Goal: Task Accomplishment & Management: Use online tool/utility

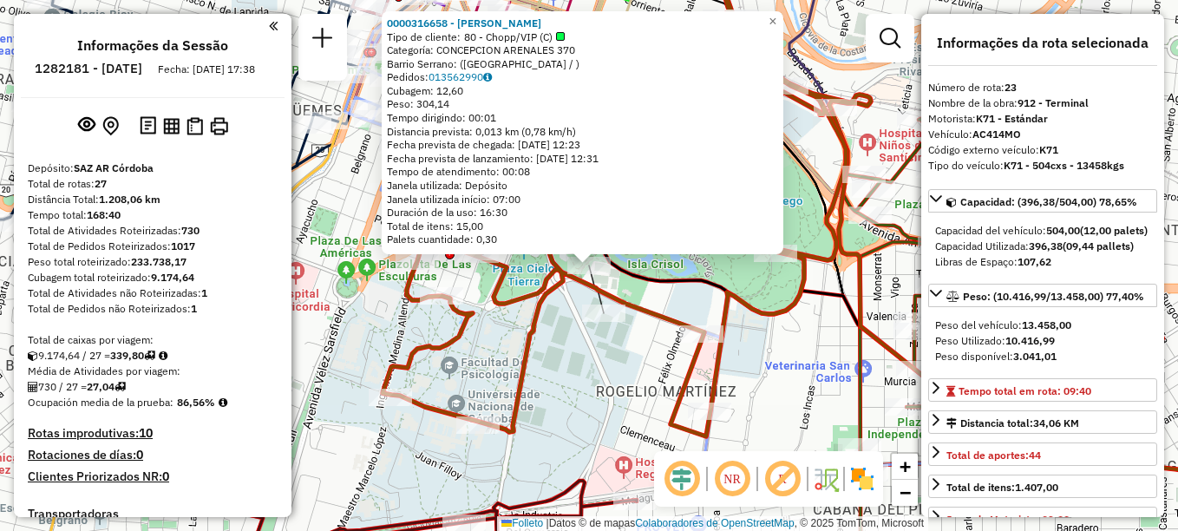
select select "**********"
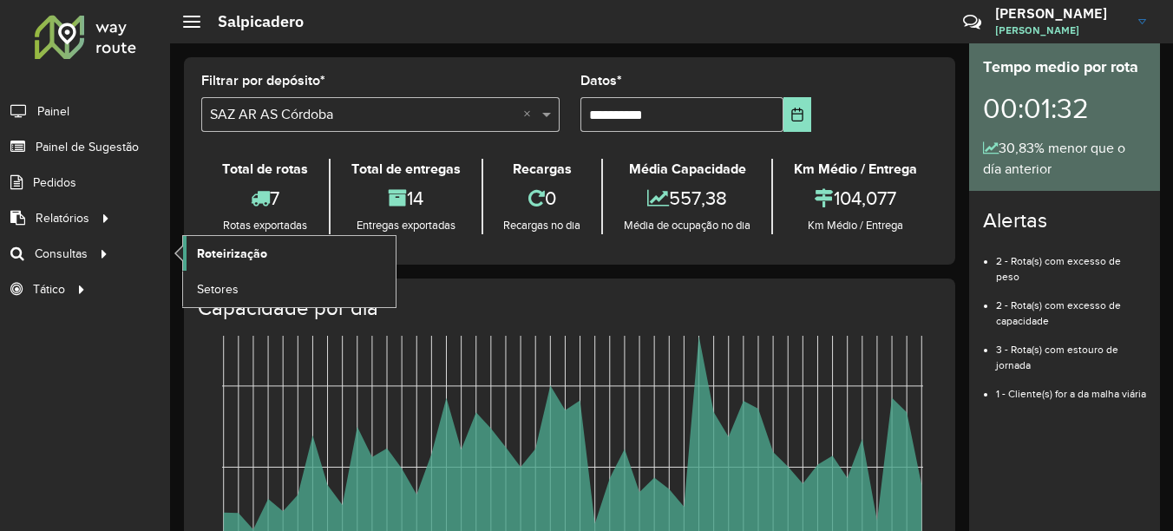
click at [215, 251] on span "Roteirização" at bounding box center [232, 254] width 70 height 18
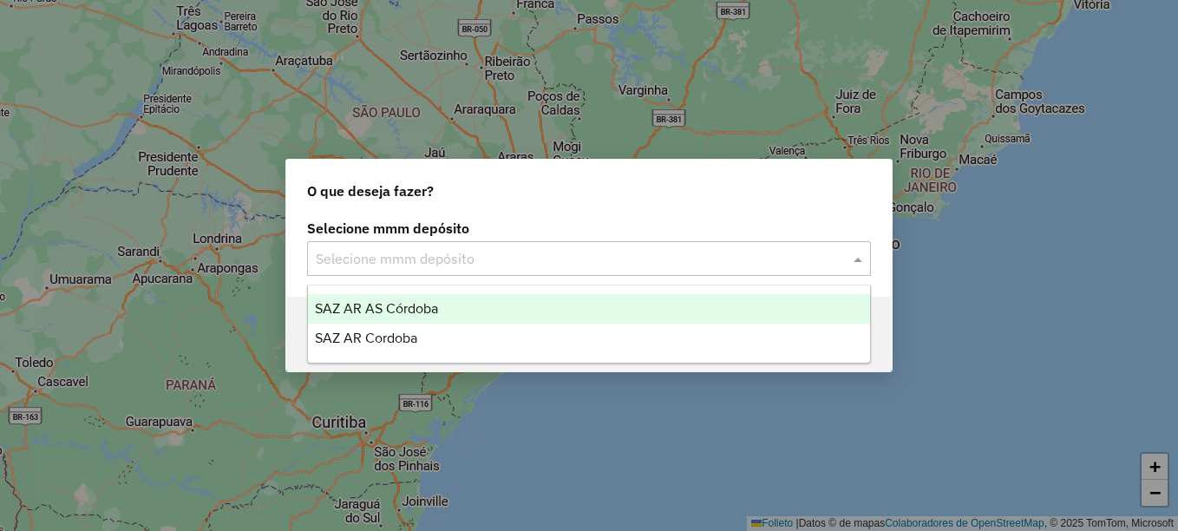
click at [440, 258] on input "text" at bounding box center [572, 259] width 512 height 21
click at [409, 308] on span "SAZ AR AS Córdoba" at bounding box center [376, 308] width 123 height 15
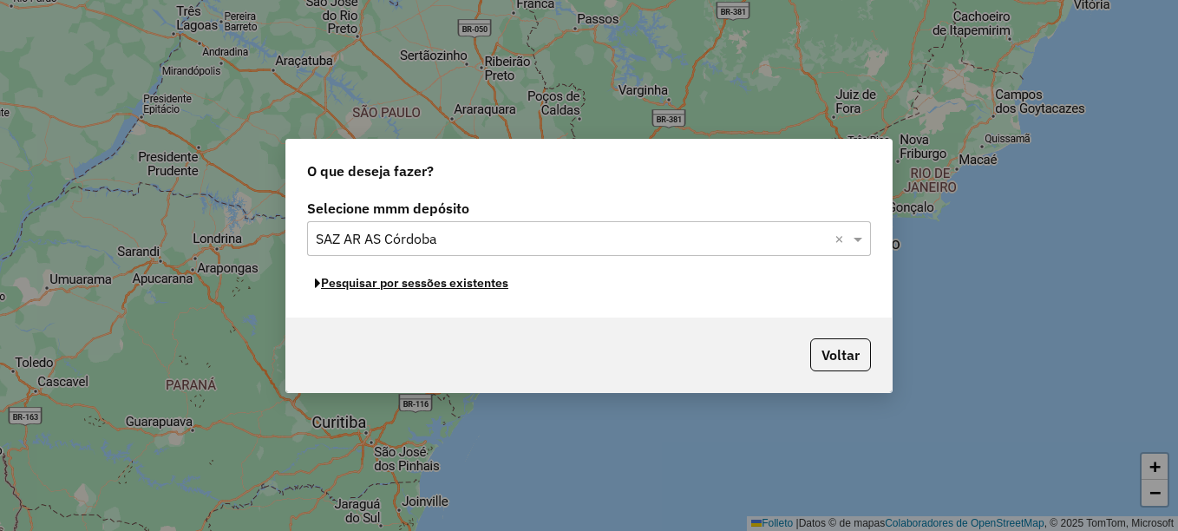
click at [427, 286] on font "Pesquisar por sessões existentes" at bounding box center [414, 283] width 187 height 16
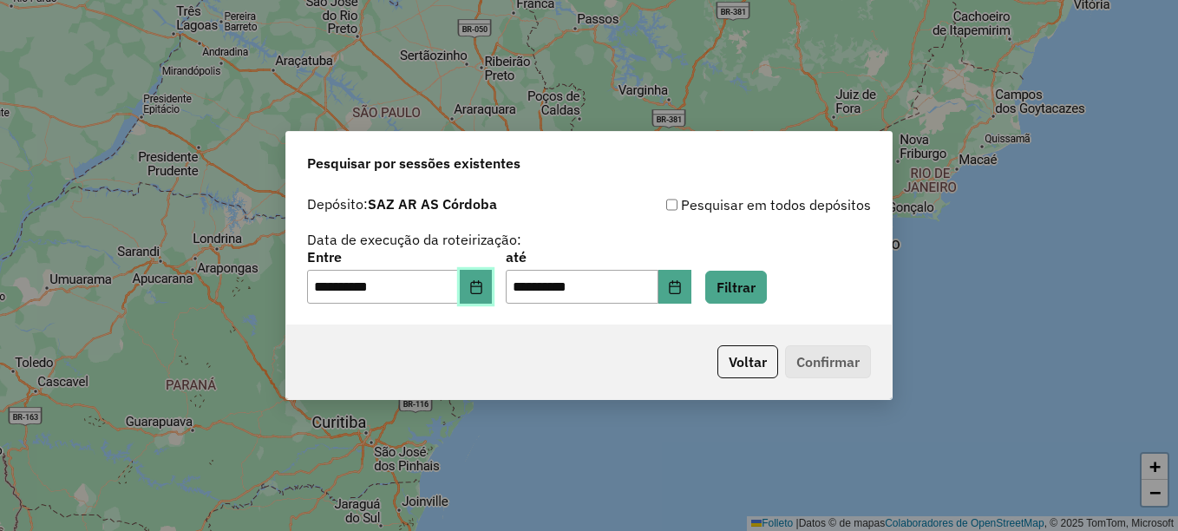
click at [481, 283] on icon "Elija la fecha" at bounding box center [475, 287] width 11 height 14
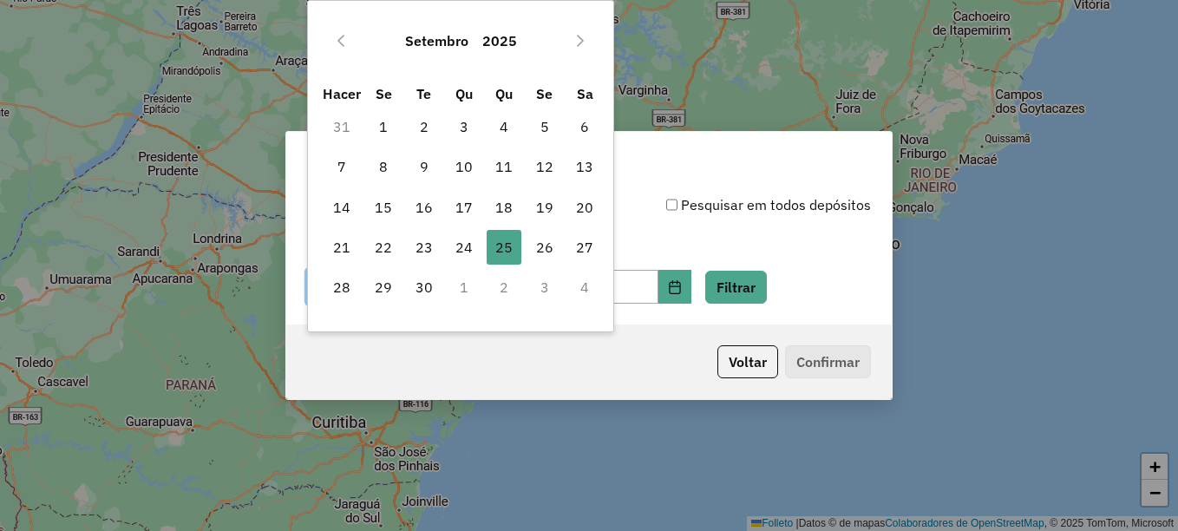
drag, startPoint x: 541, startPoint y: 250, endPoint x: 608, endPoint y: 254, distance: 66.9
click at [541, 249] on font "26" at bounding box center [544, 247] width 17 height 21
type input "**********"
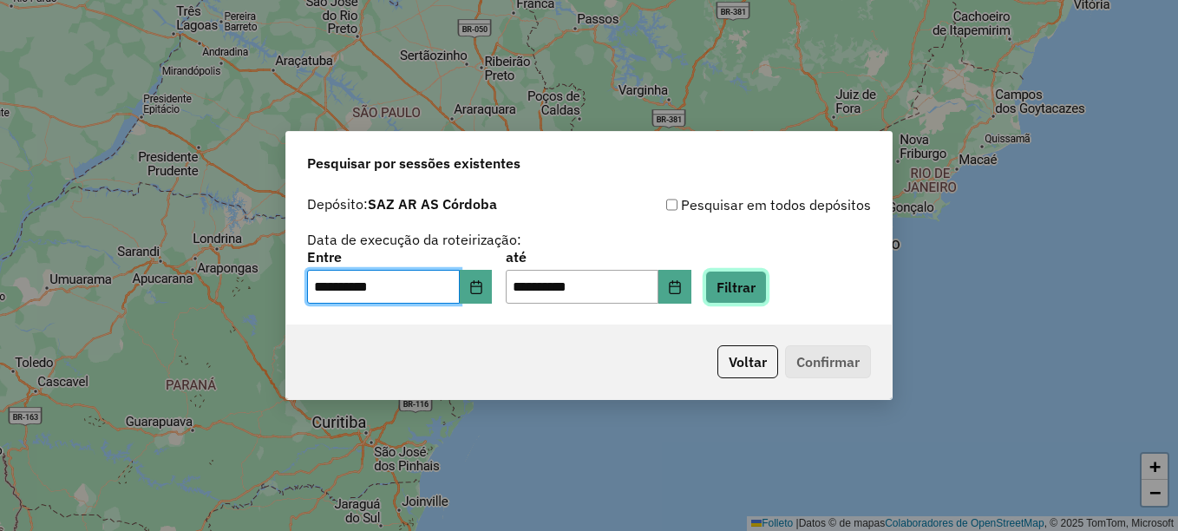
click at [749, 289] on button "Filtrar" at bounding box center [736, 287] width 62 height 33
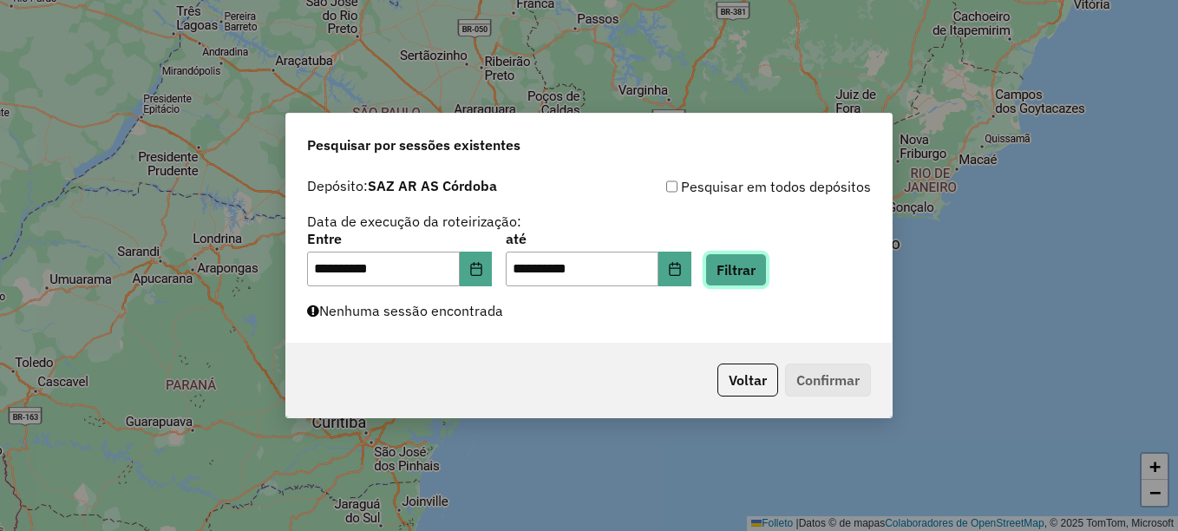
click at [745, 272] on button "Filtrar" at bounding box center [736, 269] width 62 height 33
click at [767, 269] on button "Filtrar" at bounding box center [736, 269] width 62 height 33
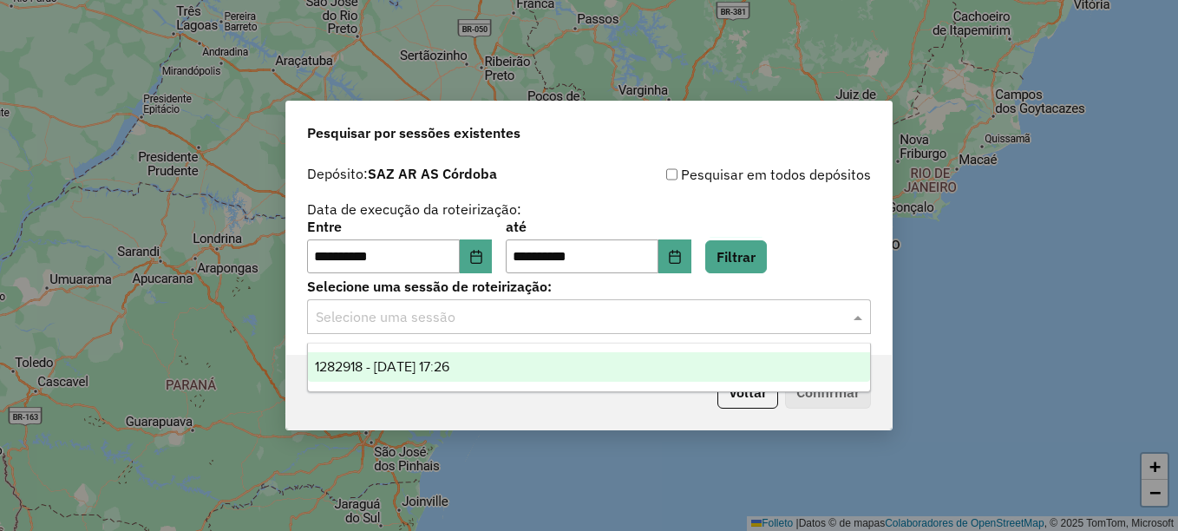
click at [594, 311] on input "text" at bounding box center [572, 317] width 512 height 21
click at [449, 363] on span "1282918 - 26/09/2025 17:26" at bounding box center [382, 366] width 134 height 15
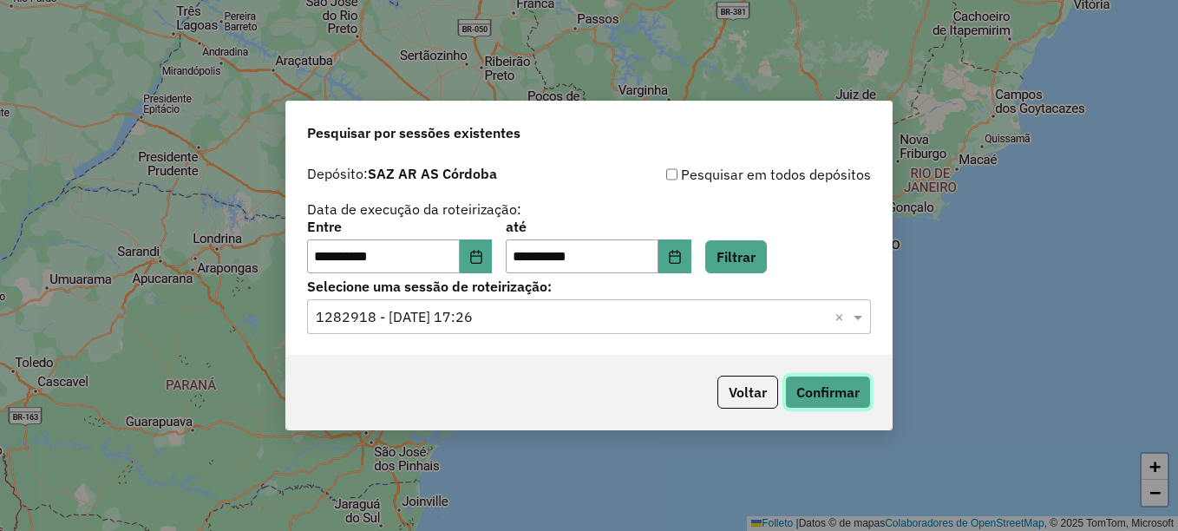
click at [843, 383] on button "Confirmar" at bounding box center [828, 392] width 86 height 33
click at [830, 383] on button "Confirmar" at bounding box center [828, 392] width 86 height 33
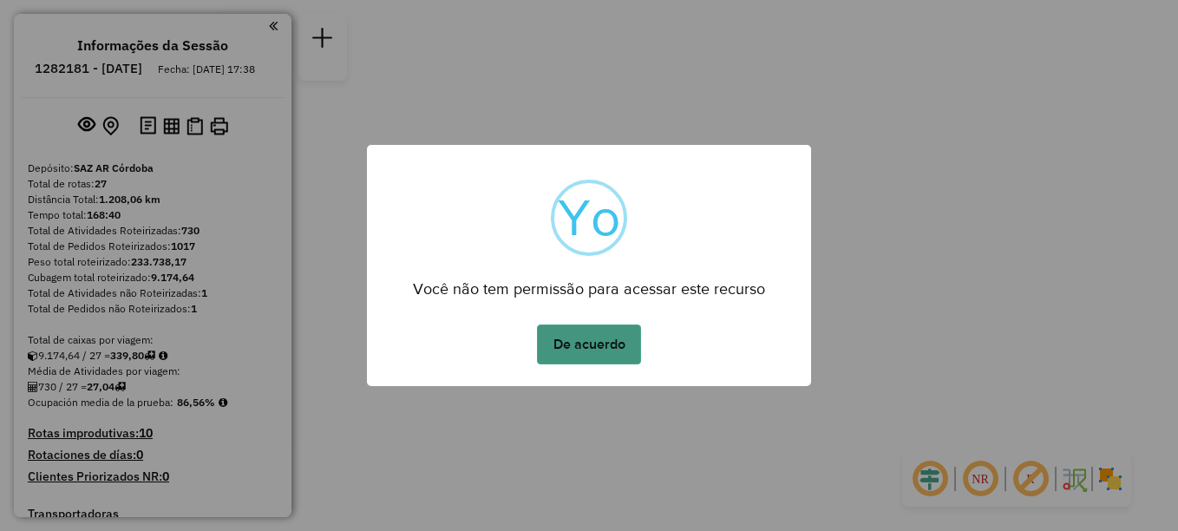
click at [582, 340] on button "De acuerdo" at bounding box center [589, 344] width 104 height 40
click at [585, 357] on button "De acuerdo" at bounding box center [589, 344] width 104 height 40
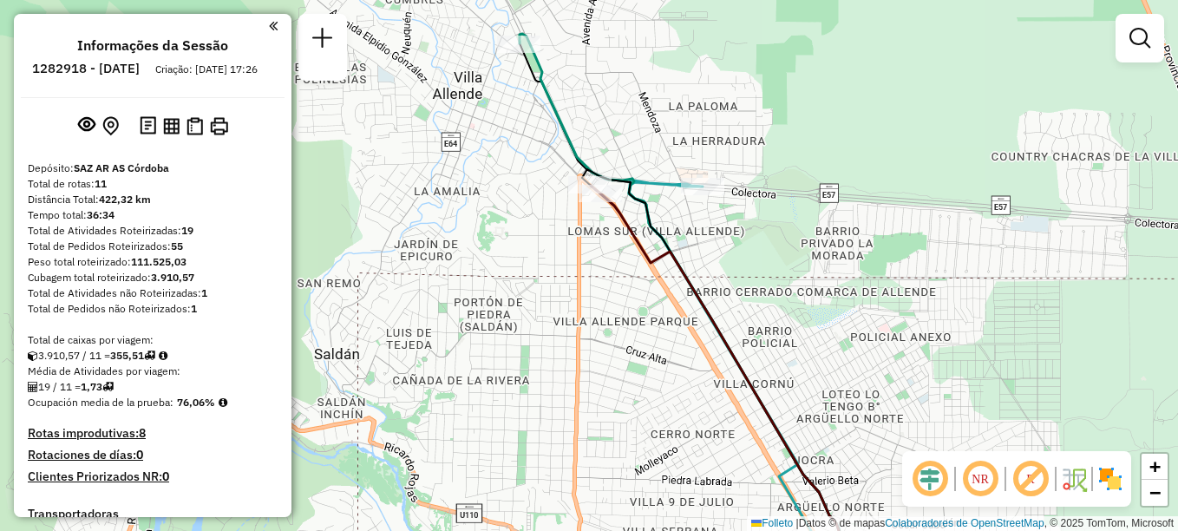
drag, startPoint x: 613, startPoint y: 242, endPoint x: 603, endPoint y: 271, distance: 30.5
click at [603, 271] on div "Janela de atendimento Grade de atendimento Capacidade Transportadoras Veículos …" at bounding box center [589, 265] width 1178 height 531
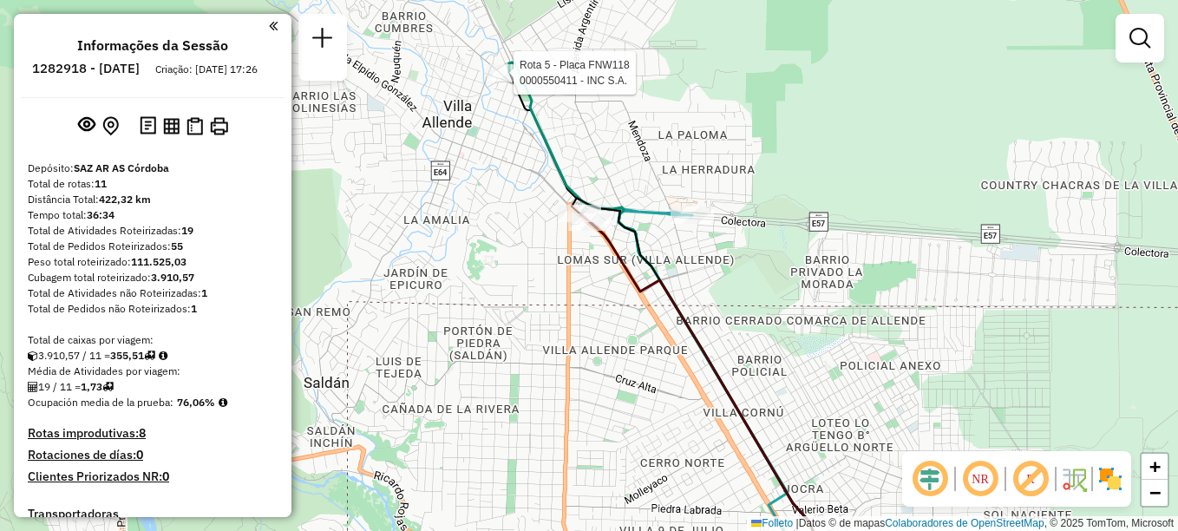
select select "**********"
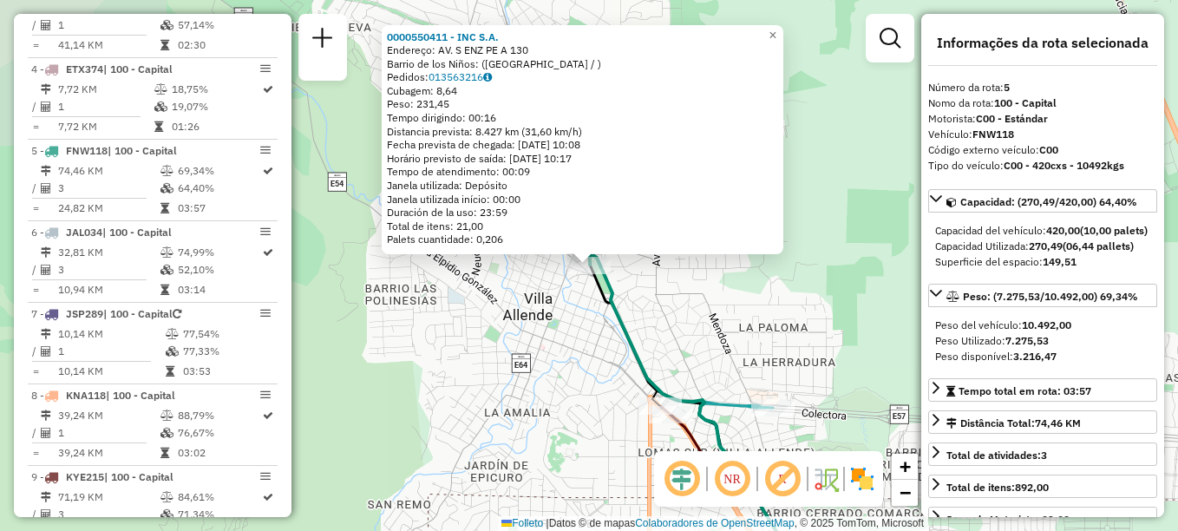
scroll to position [944, 0]
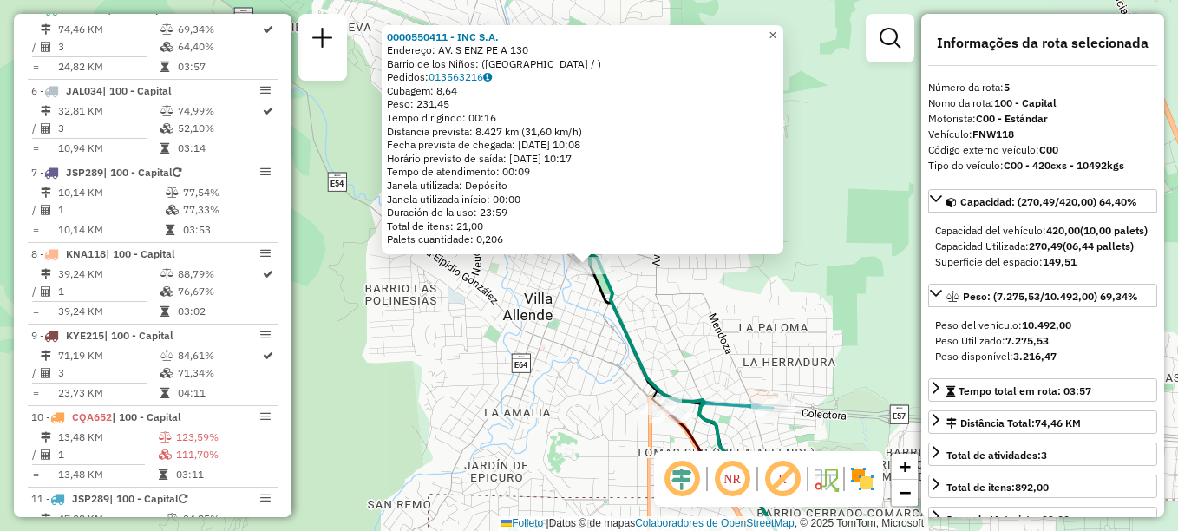
click at [776, 33] on span "×" at bounding box center [773, 35] width 8 height 15
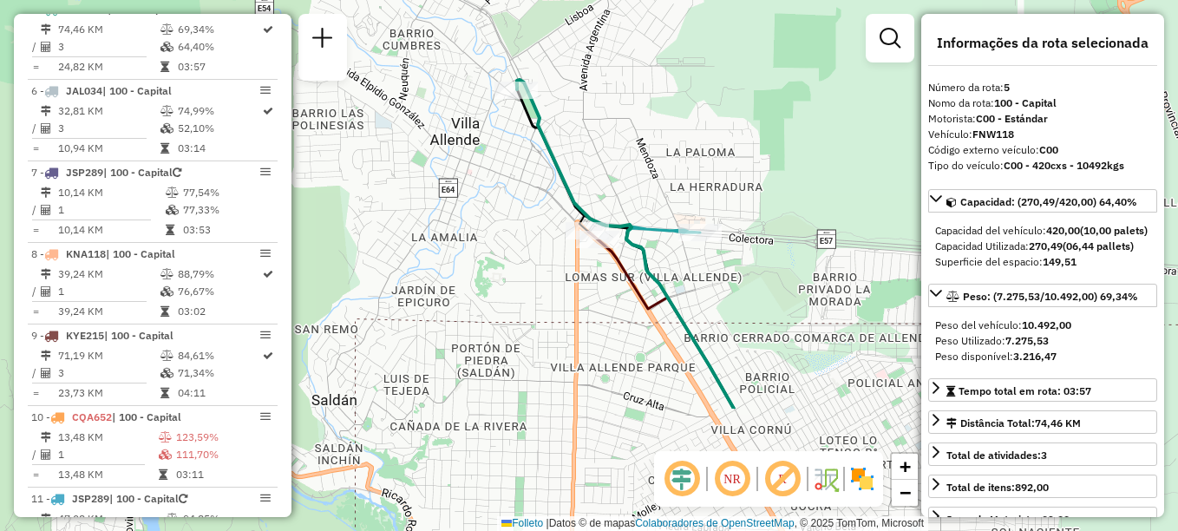
drag, startPoint x: 682, startPoint y: 337, endPoint x: 610, endPoint y: 168, distance: 183.8
click at [610, 168] on div "Janela de atendimento Grade de atendimento Capacidade Transportadoras Veículos …" at bounding box center [589, 265] width 1178 height 531
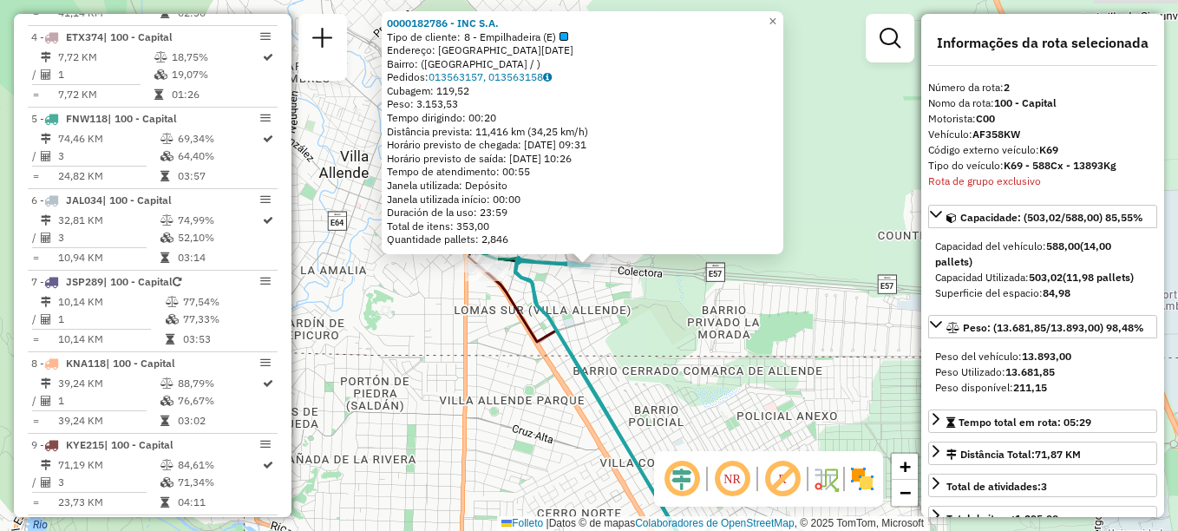
scroll to position [699, 0]
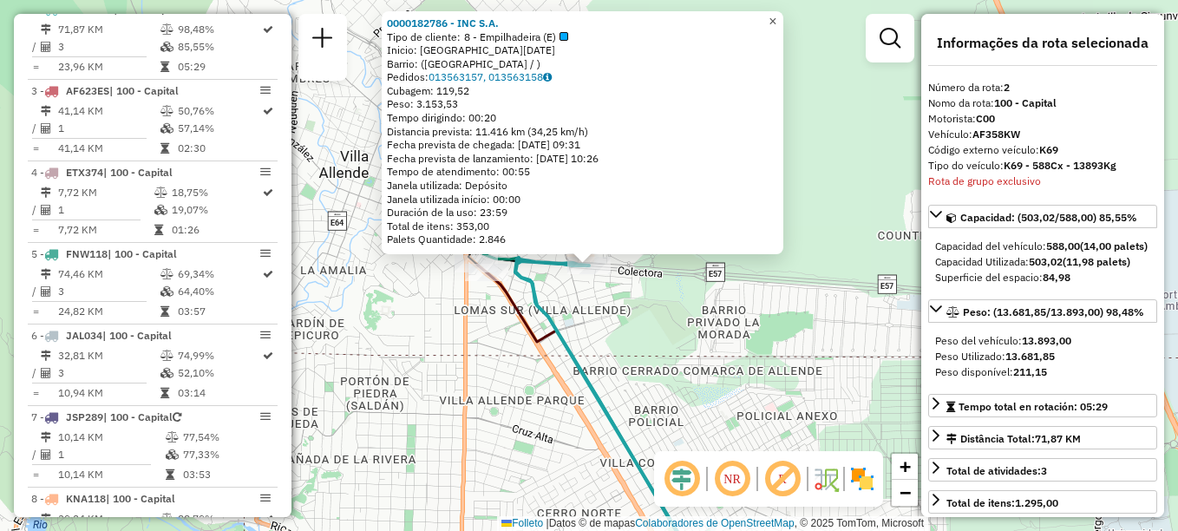
click at [776, 18] on span "×" at bounding box center [773, 21] width 8 height 15
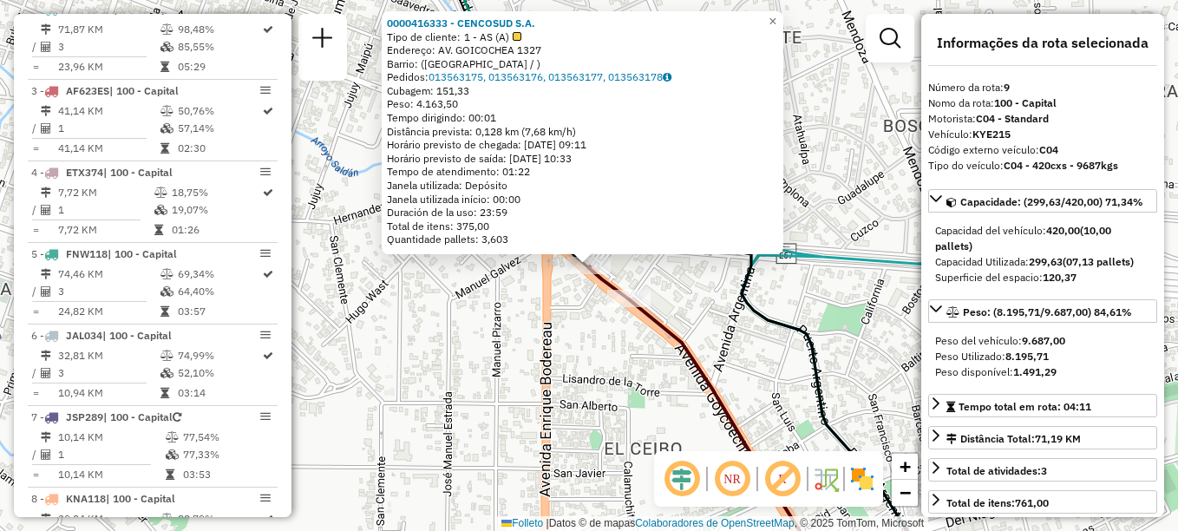
scroll to position [1270, 0]
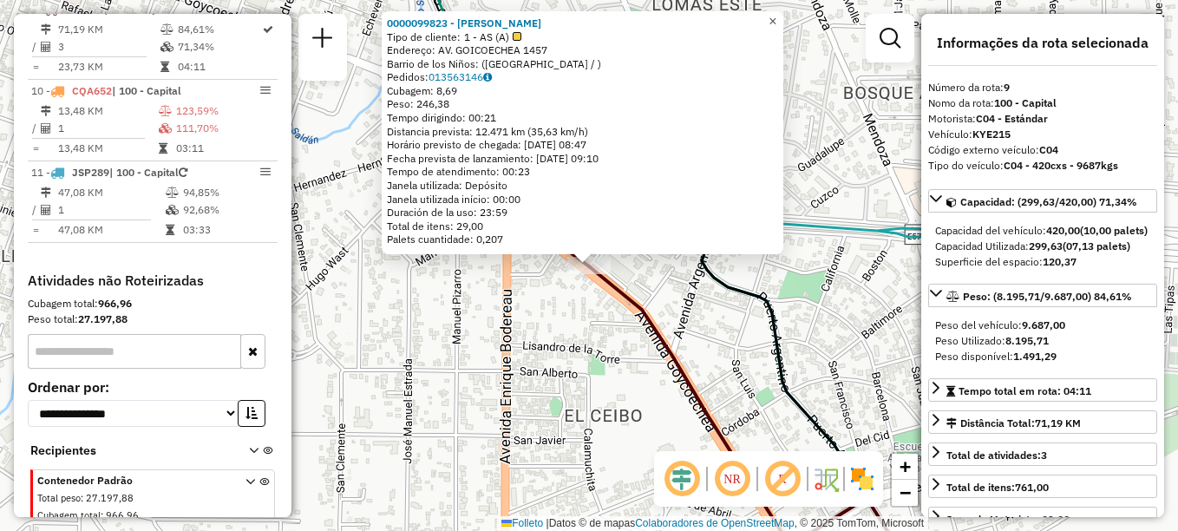
click at [776, 16] on span "×" at bounding box center [773, 21] width 8 height 15
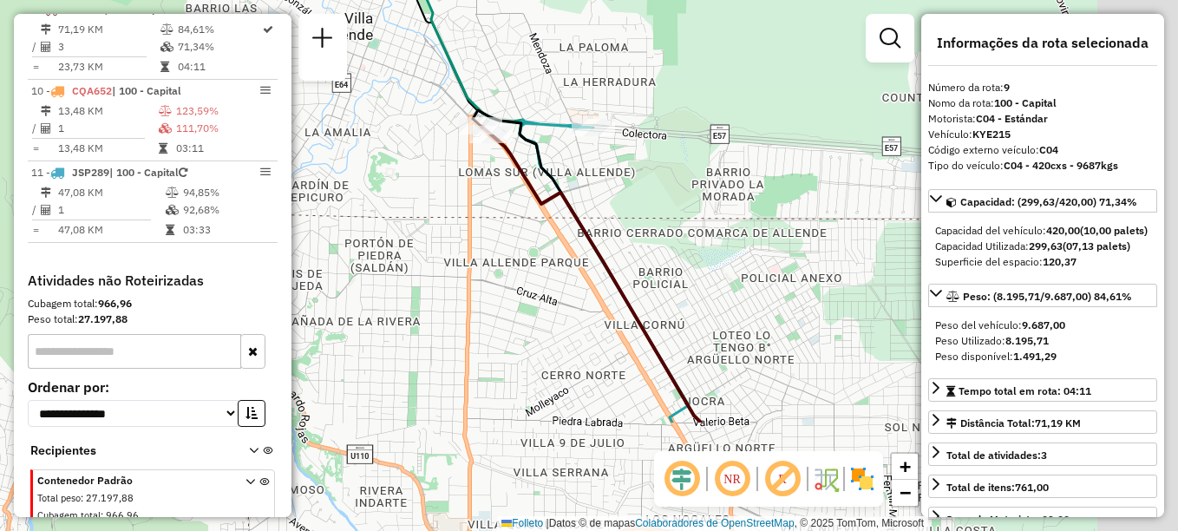
drag, startPoint x: 494, startPoint y: 311, endPoint x: 415, endPoint y: 128, distance: 199.8
click at [416, 133] on div "Janela de atendimento Grade de atendimento Capacidade Transportadoras Veículos …" at bounding box center [589, 265] width 1178 height 531
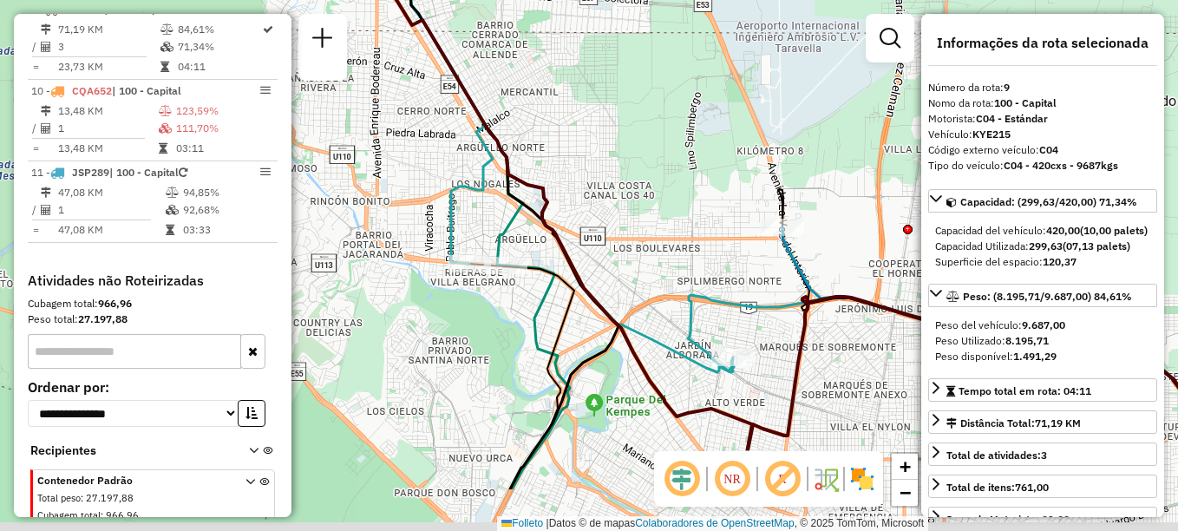
drag, startPoint x: 684, startPoint y: 324, endPoint x: 642, endPoint y: 232, distance: 100.9
click at [642, 232] on div "Janela de atendimento Grade de atendimento Capacidade Transportadoras Veículos …" at bounding box center [589, 265] width 1178 height 531
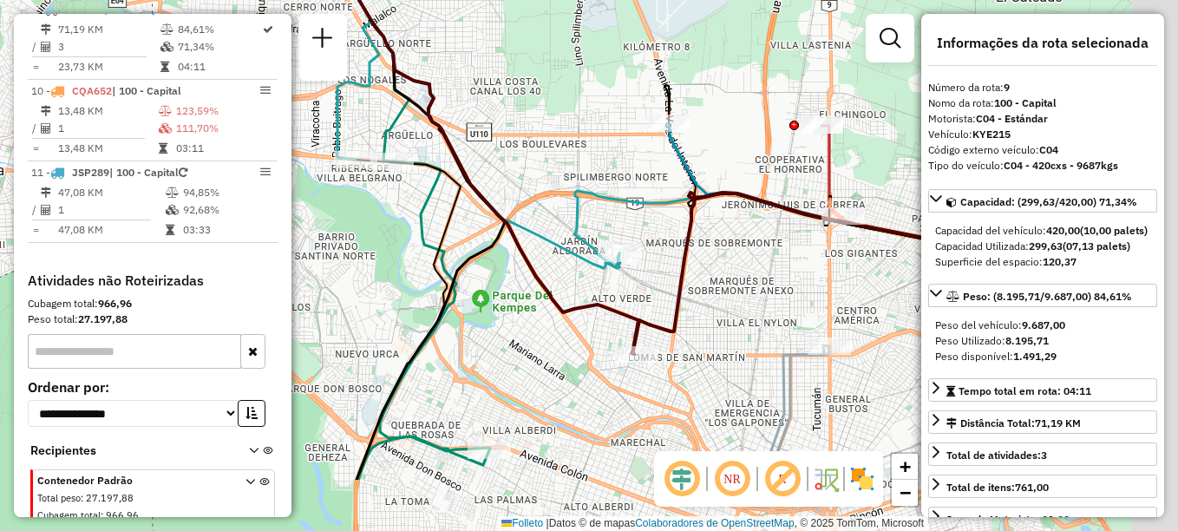
drag, startPoint x: 645, startPoint y: 305, endPoint x: 592, endPoint y: 251, distance: 76.1
click at [591, 254] on icon at bounding box center [453, 73] width 331 height 389
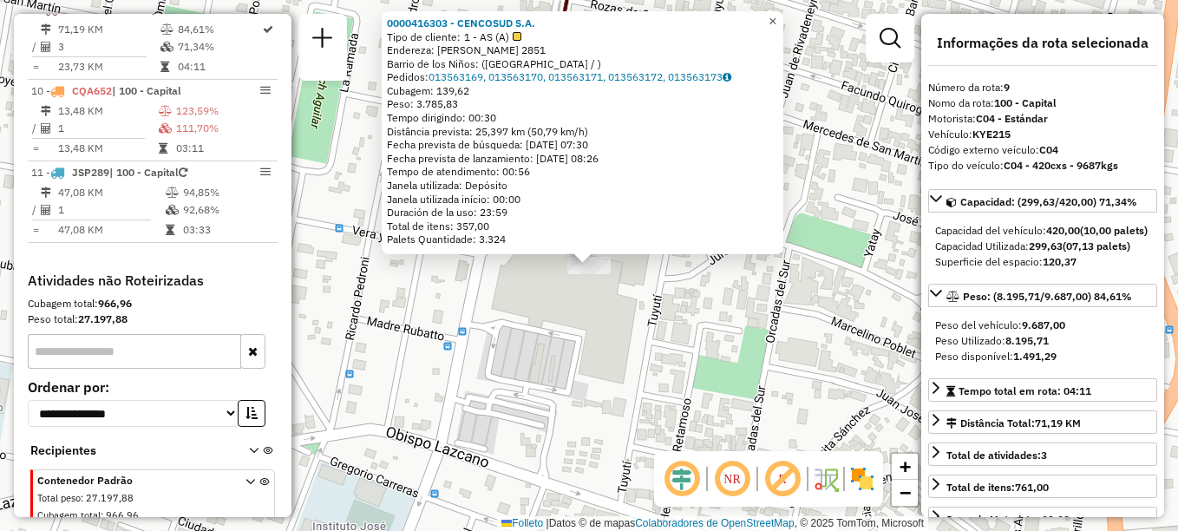
click at [779, 16] on link "×" at bounding box center [772, 21] width 21 height 21
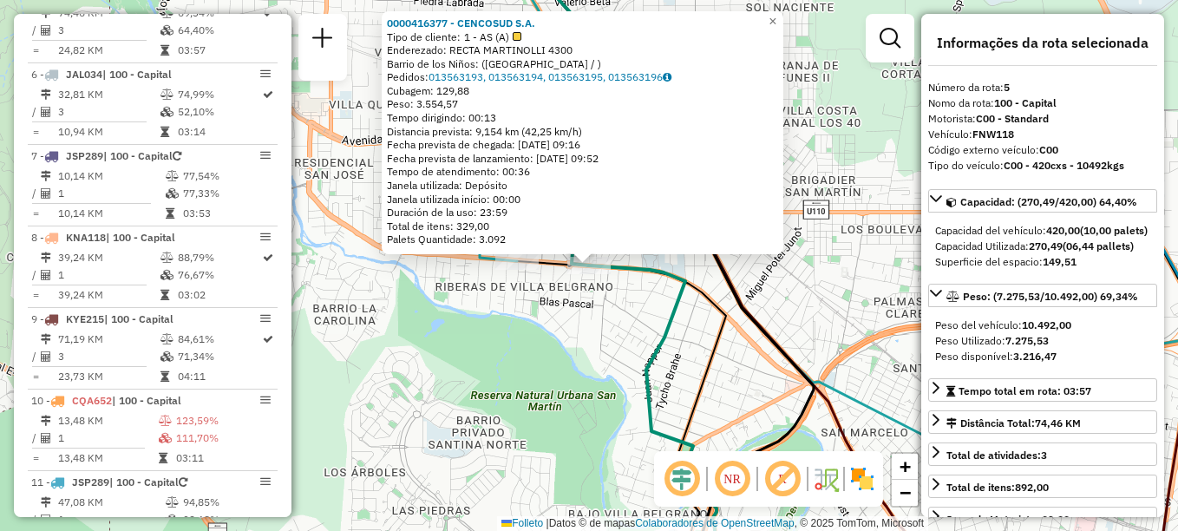
scroll to position [944, 0]
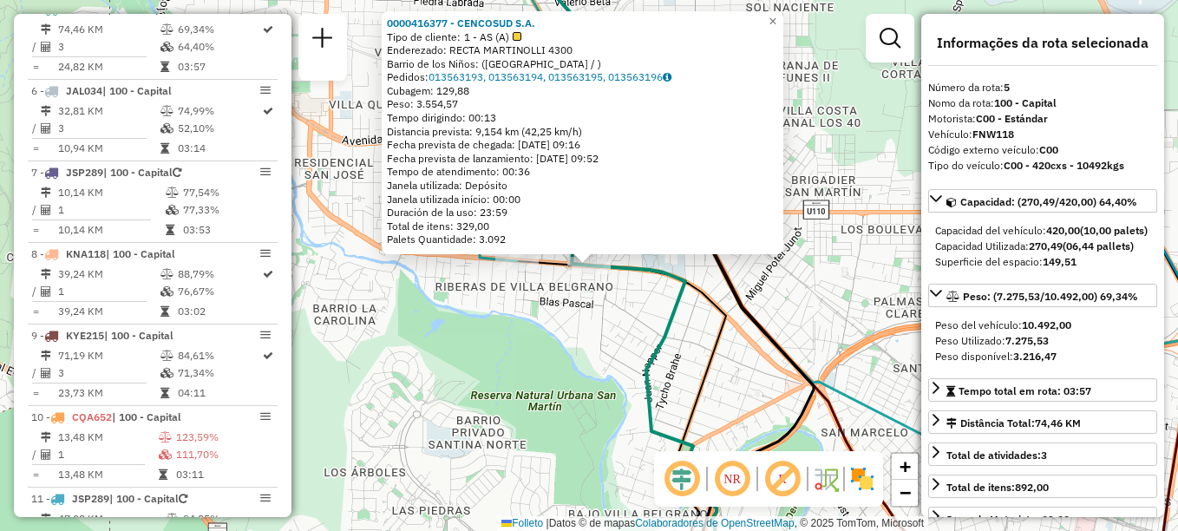
click at [562, 298] on div "0000416377 - CENCOSUD S.A. Tipo de cliente: 1 - AS (A) Enderezado: RECTA MARTIN…" at bounding box center [589, 265] width 1178 height 531
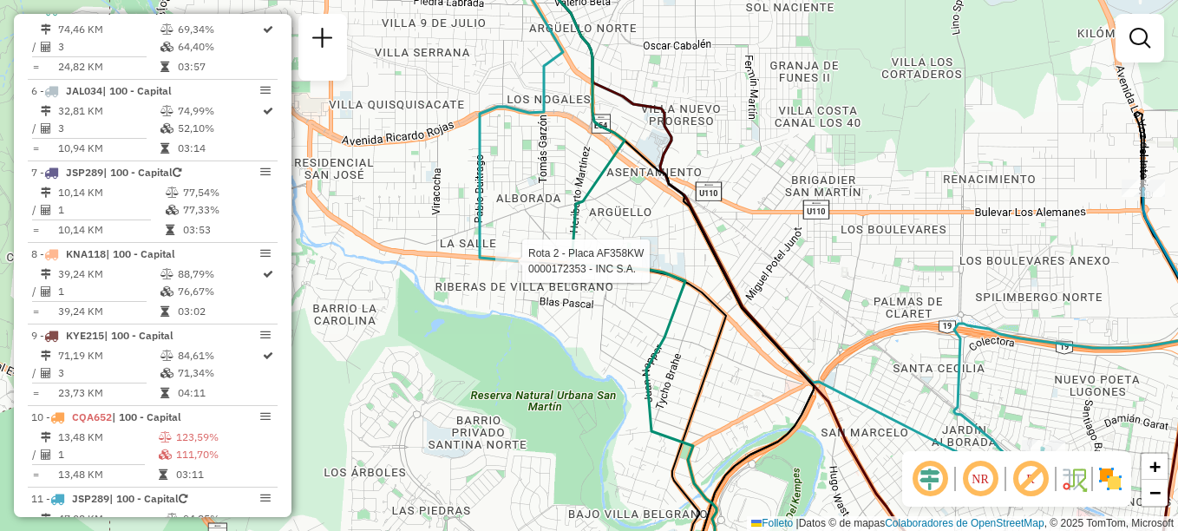
select select "**********"
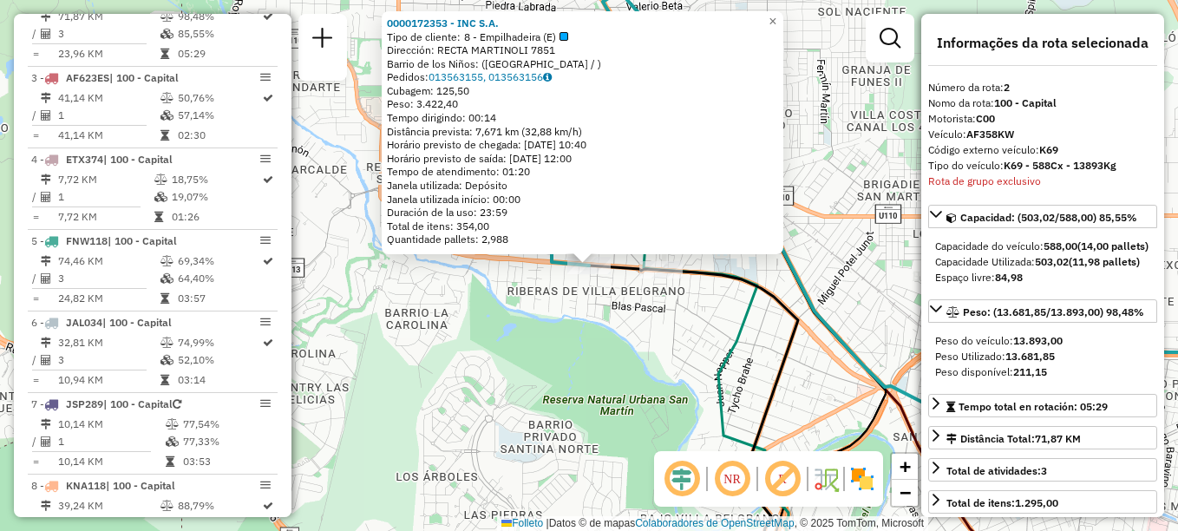
scroll to position [699, 0]
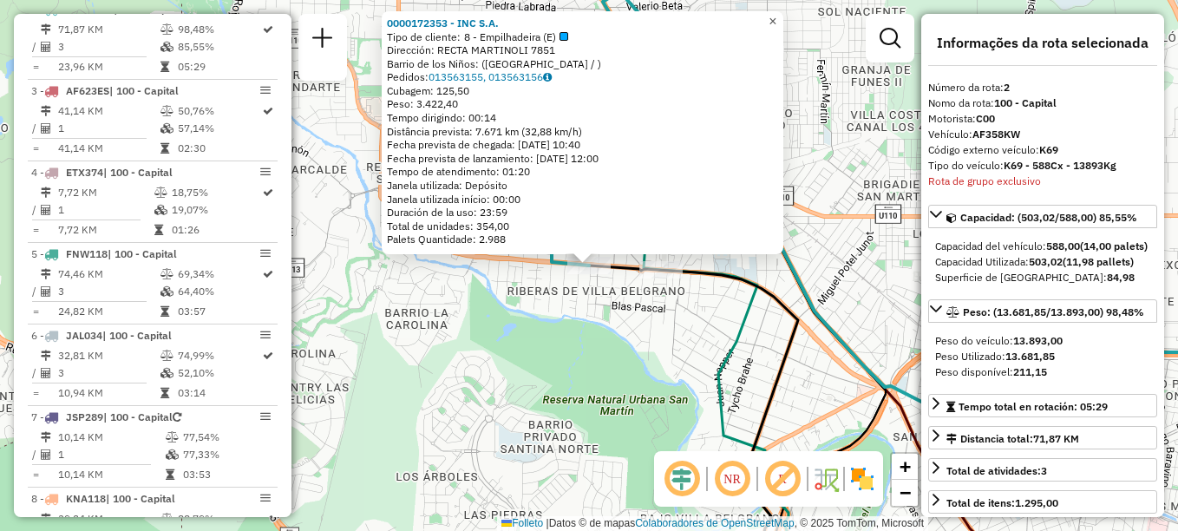
click at [778, 16] on link "×" at bounding box center [772, 21] width 21 height 21
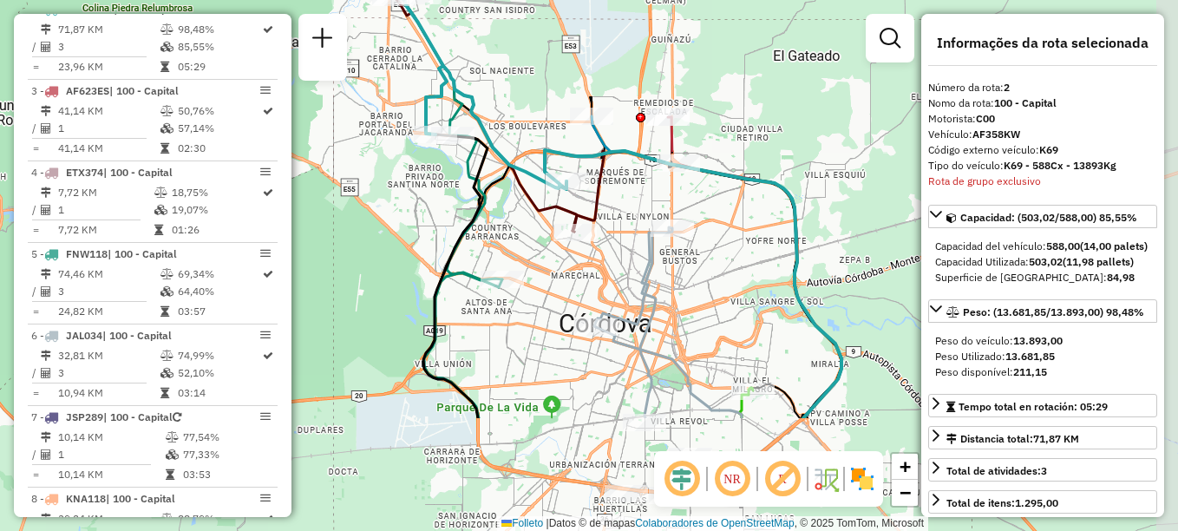
drag, startPoint x: 699, startPoint y: 190, endPoint x: 551, endPoint y: 24, distance: 222.4
click at [551, 24] on div "Janela de atendimento Grade de atendimento Capacidade Transportadoras Veículos …" at bounding box center [589, 265] width 1178 height 531
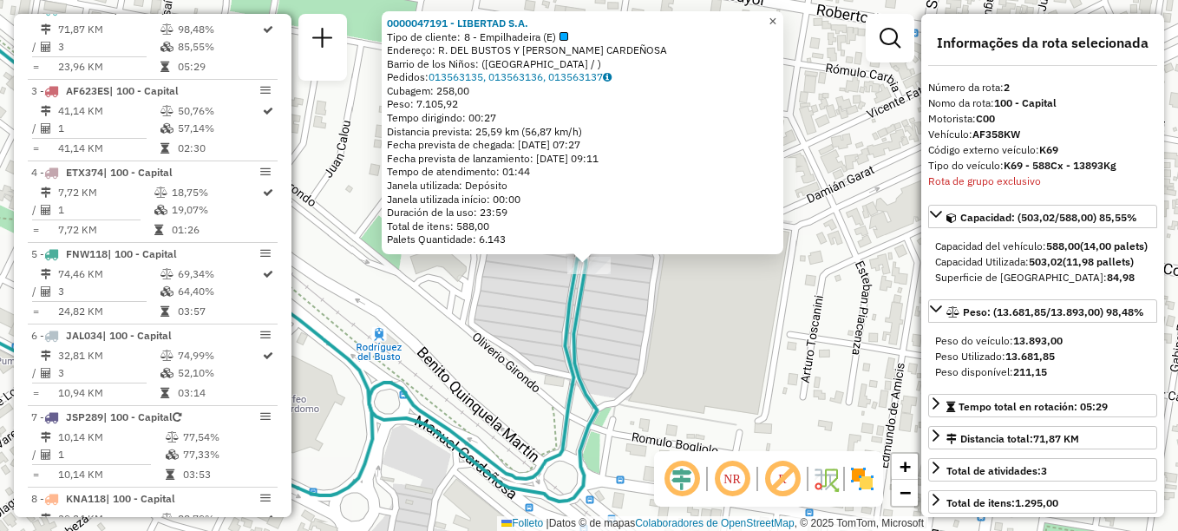
click at [776, 23] on span "×" at bounding box center [773, 21] width 8 height 15
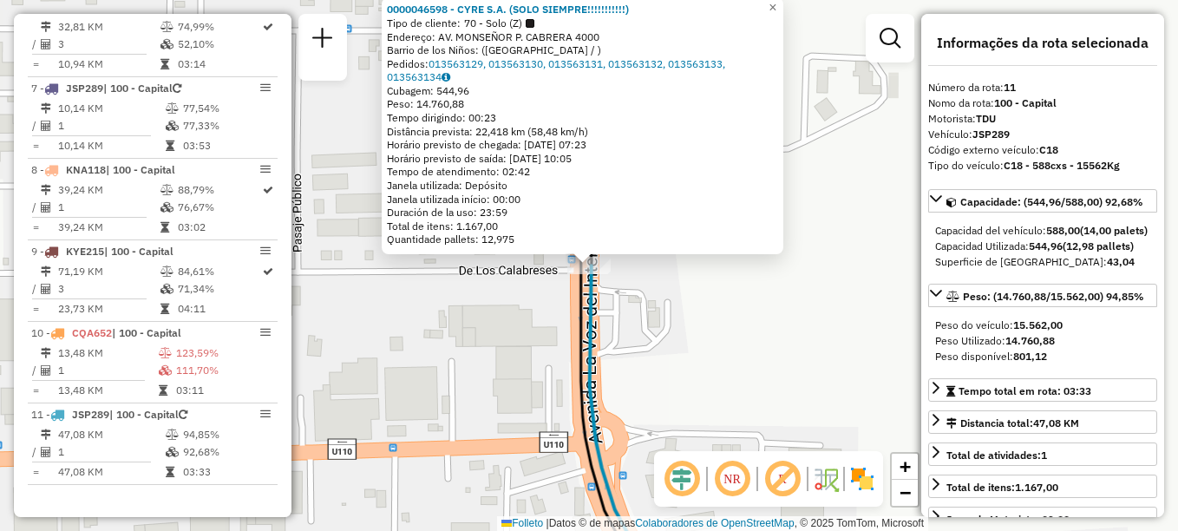
scroll to position [1314, 0]
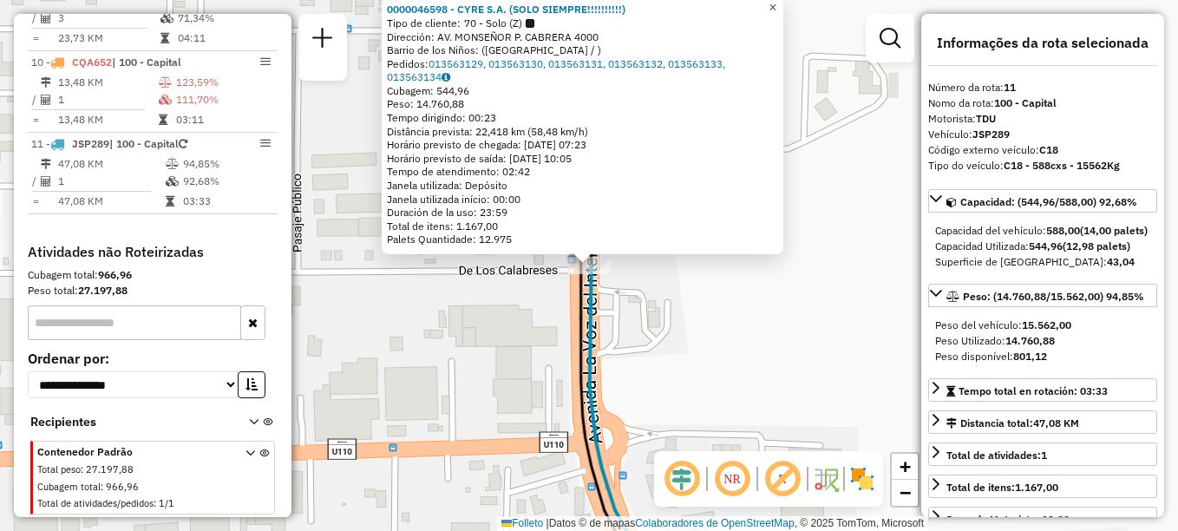
click at [776, 9] on span "×" at bounding box center [773, 7] width 8 height 15
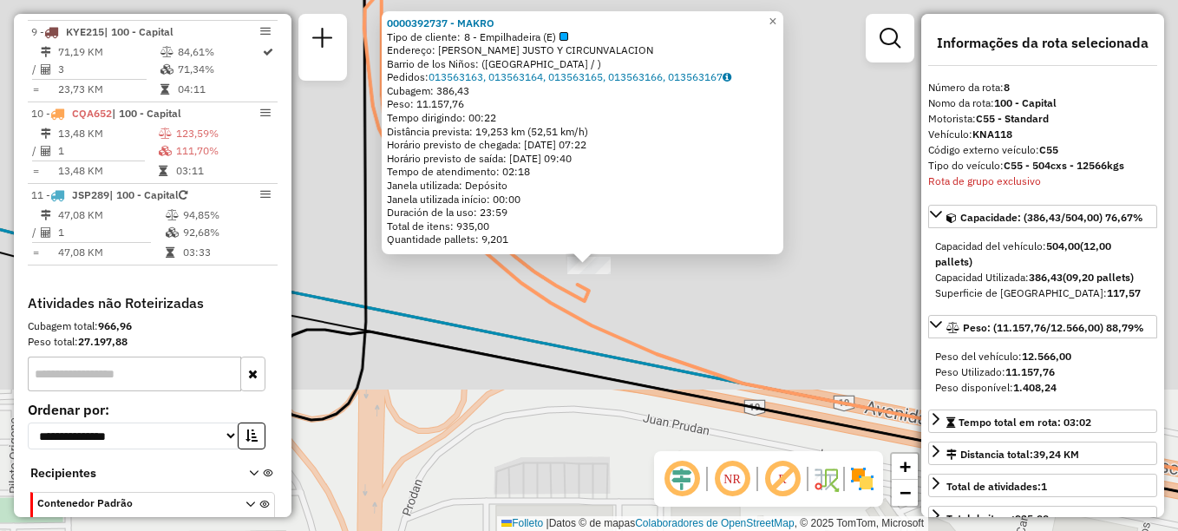
scroll to position [1188, 0]
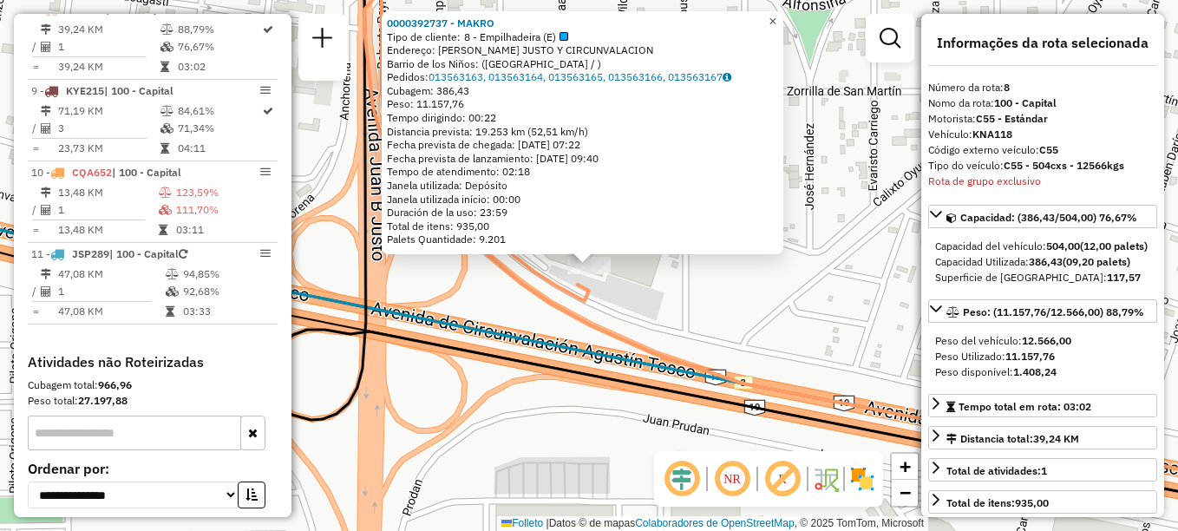
click at [776, 20] on span "×" at bounding box center [773, 21] width 8 height 15
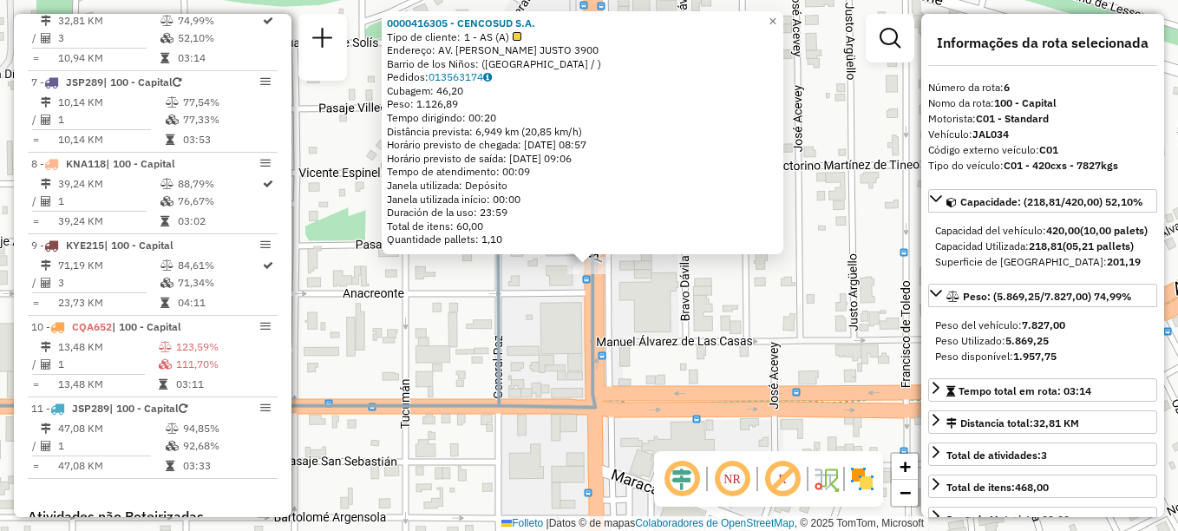
scroll to position [1025, 0]
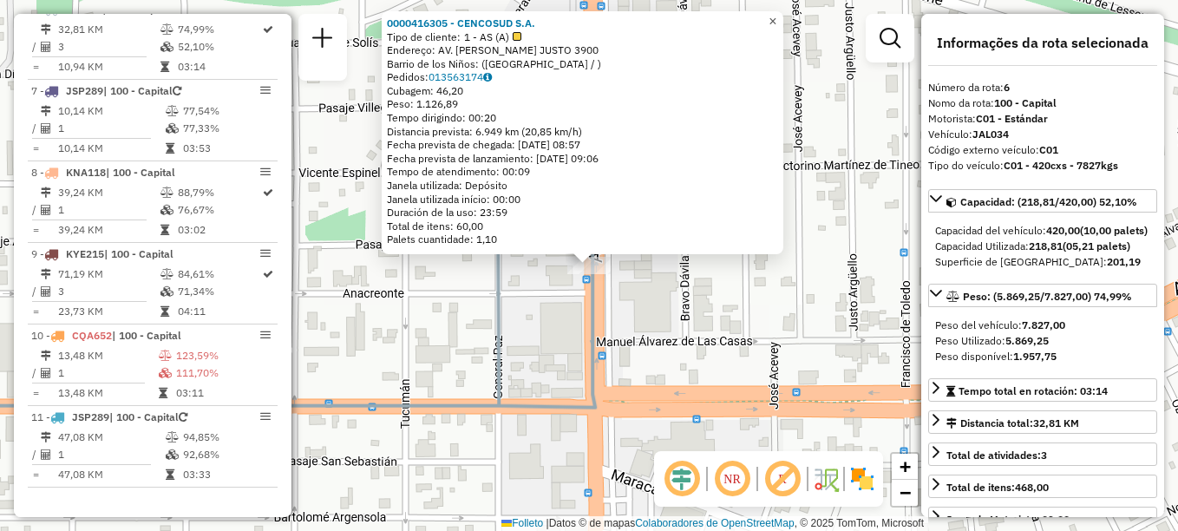
click at [783, 23] on link "×" at bounding box center [772, 21] width 21 height 21
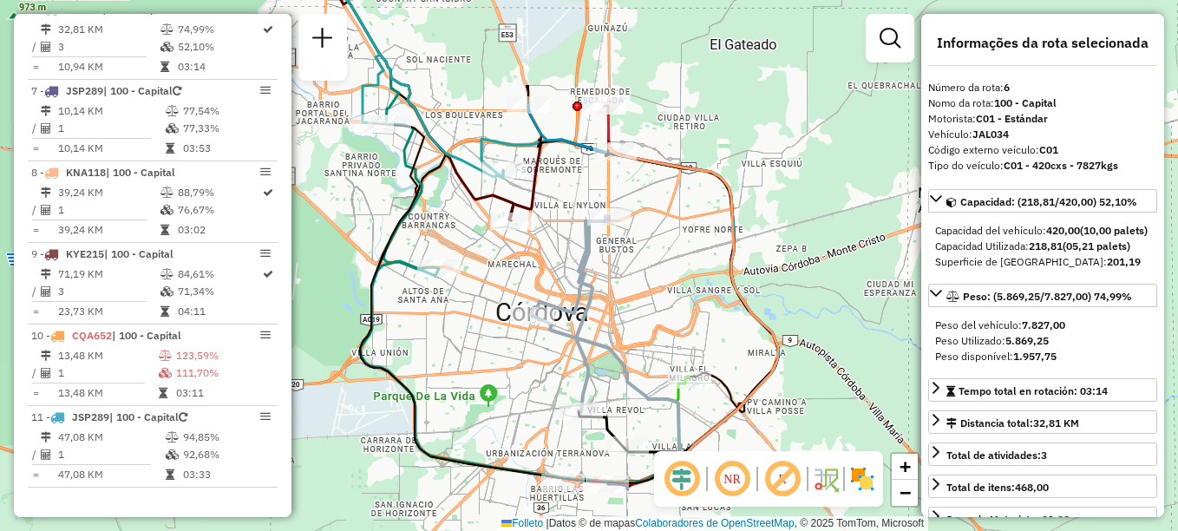
drag, startPoint x: 536, startPoint y: 372, endPoint x: 553, endPoint y: 285, distance: 89.1
click at [553, 287] on icon at bounding box center [570, 313] width 78 height 195
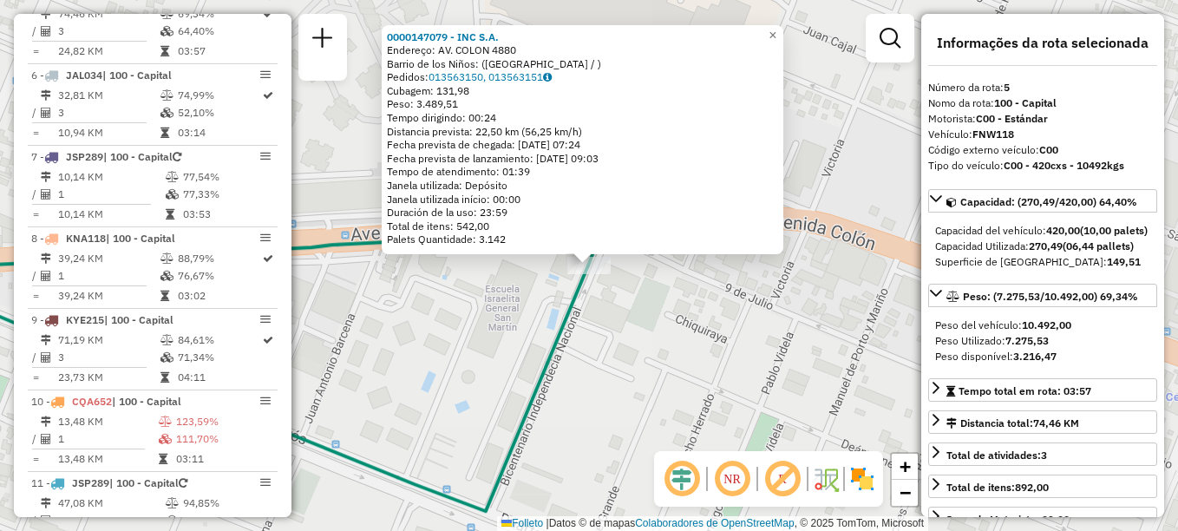
scroll to position [944, 0]
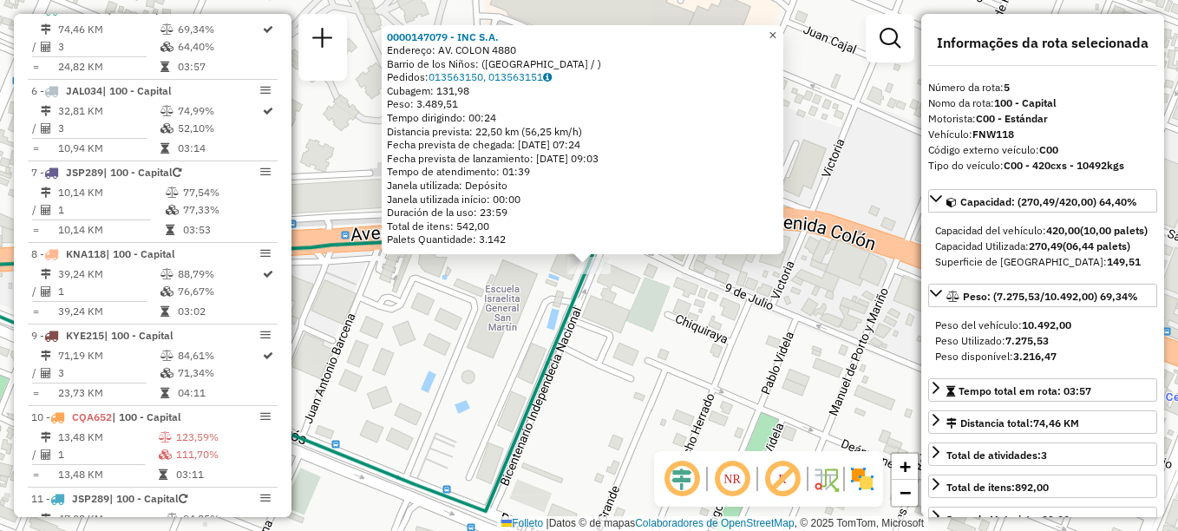
click at [776, 28] on span "×" at bounding box center [773, 35] width 8 height 15
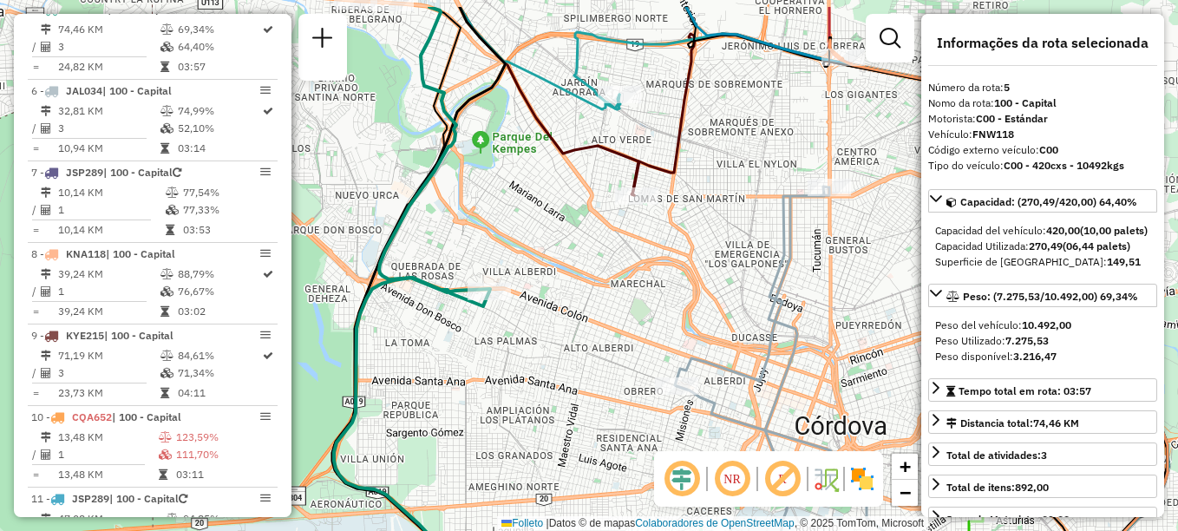
drag, startPoint x: 653, startPoint y: 226, endPoint x: 579, endPoint y: 285, distance: 95.0
click at [579, 285] on div "Janela de atendimento Grade de atendimento Capacidade Transportadoras Veículos …" at bounding box center [589, 265] width 1178 height 531
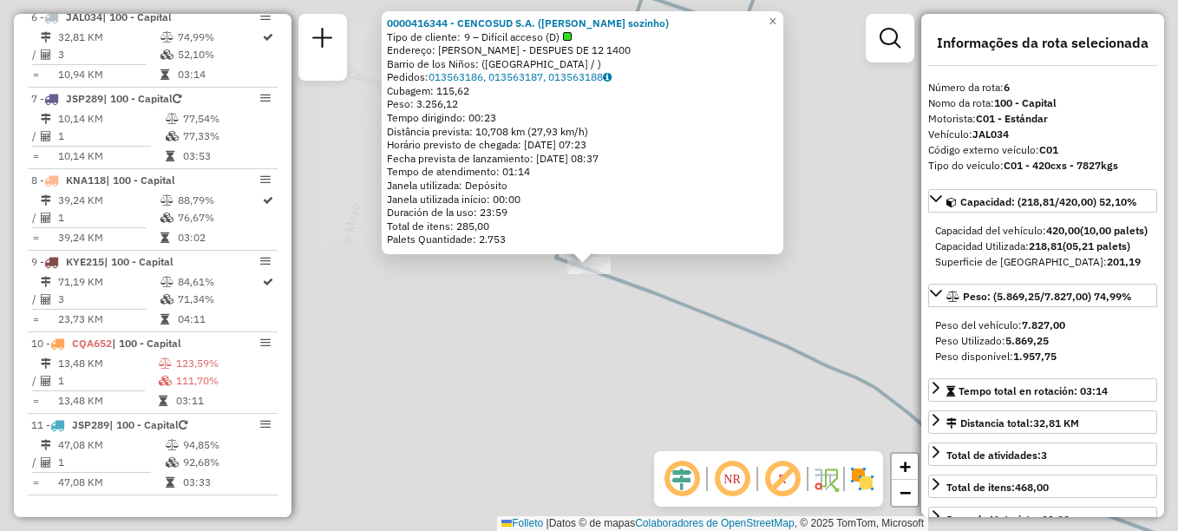
scroll to position [1025, 0]
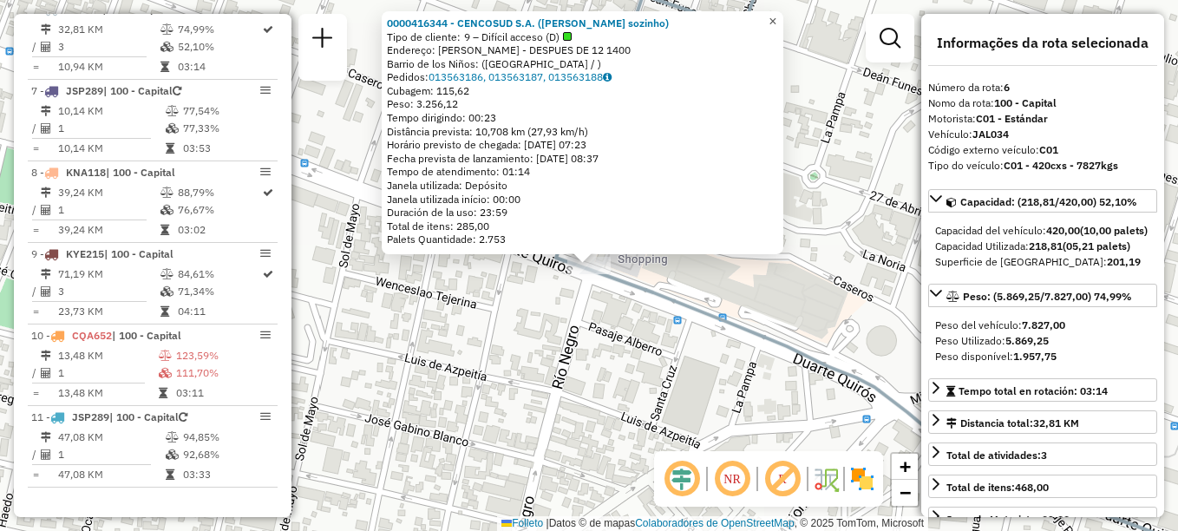
click at [783, 11] on link "×" at bounding box center [772, 21] width 21 height 21
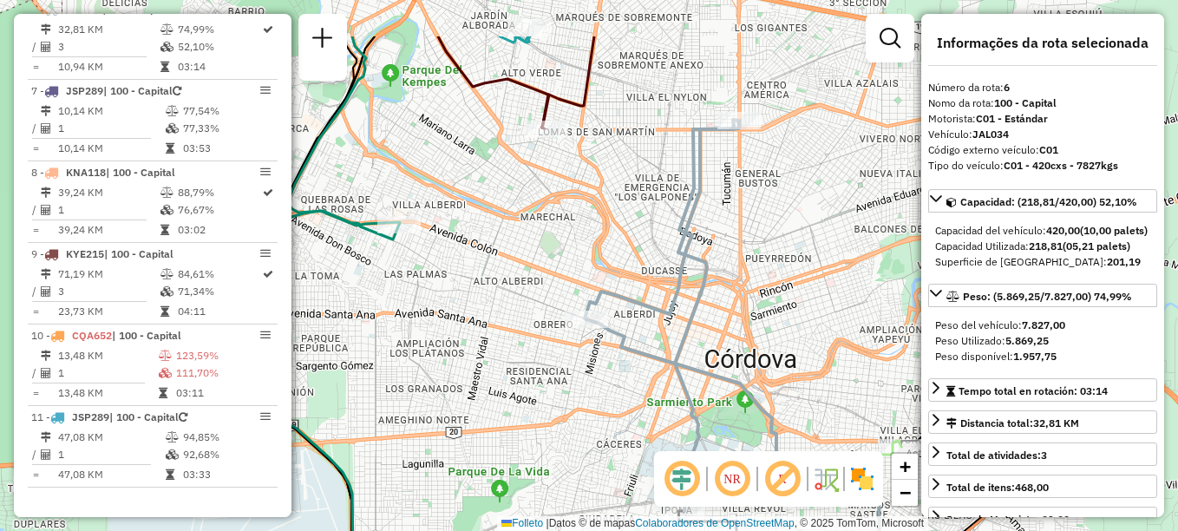
drag, startPoint x: 634, startPoint y: 181, endPoint x: 632, endPoint y: 271, distance: 89.4
click at [632, 271] on div "Janela de atendimento Grade de atendimento Capacidade Transportadoras Veículos …" at bounding box center [589, 265] width 1178 height 531
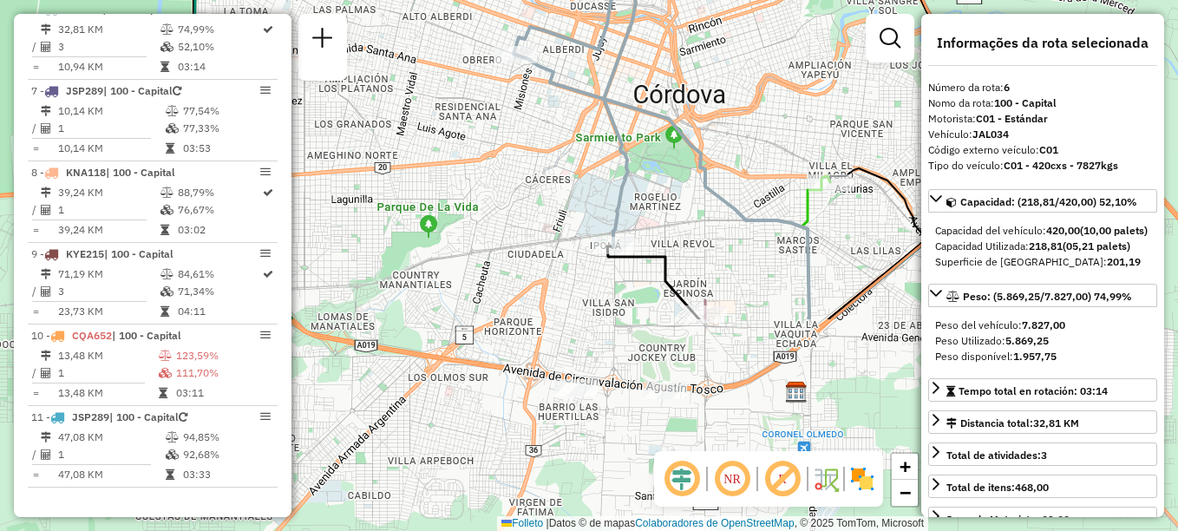
drag, startPoint x: 461, startPoint y: 280, endPoint x: 389, endPoint y: 13, distance: 276.5
click at [389, 13] on div "Janela de atendimento Grade de atendimento Capacidade Transportadoras Veículos …" at bounding box center [589, 265] width 1178 height 531
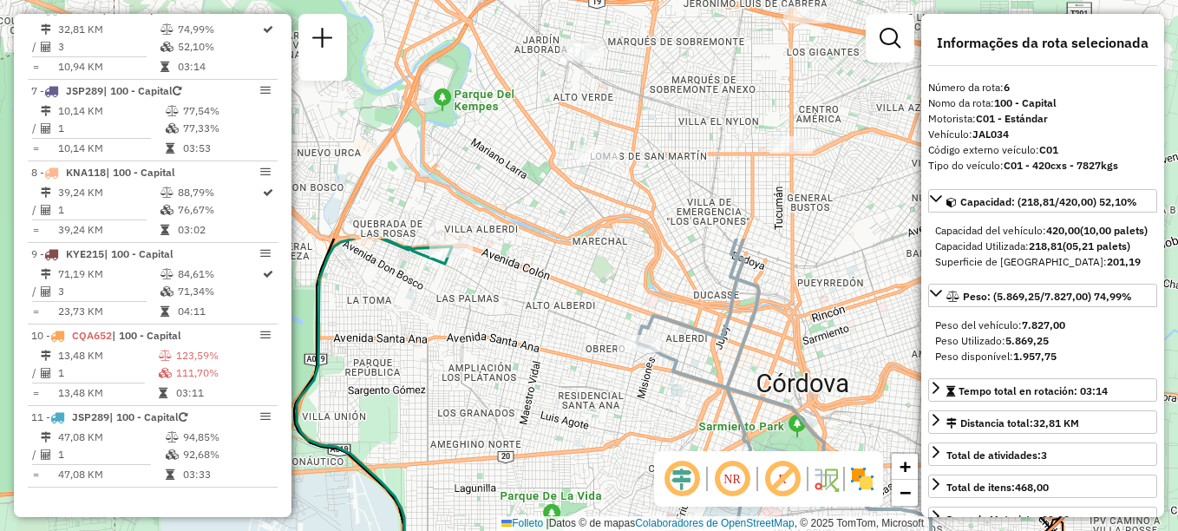
drag, startPoint x: 571, startPoint y: 149, endPoint x: 694, endPoint y: 441, distance: 316.4
click at [694, 441] on div "Janela de atendimento Grade de atendimento Capacidade Transportadoras Veículos …" at bounding box center [589, 265] width 1178 height 531
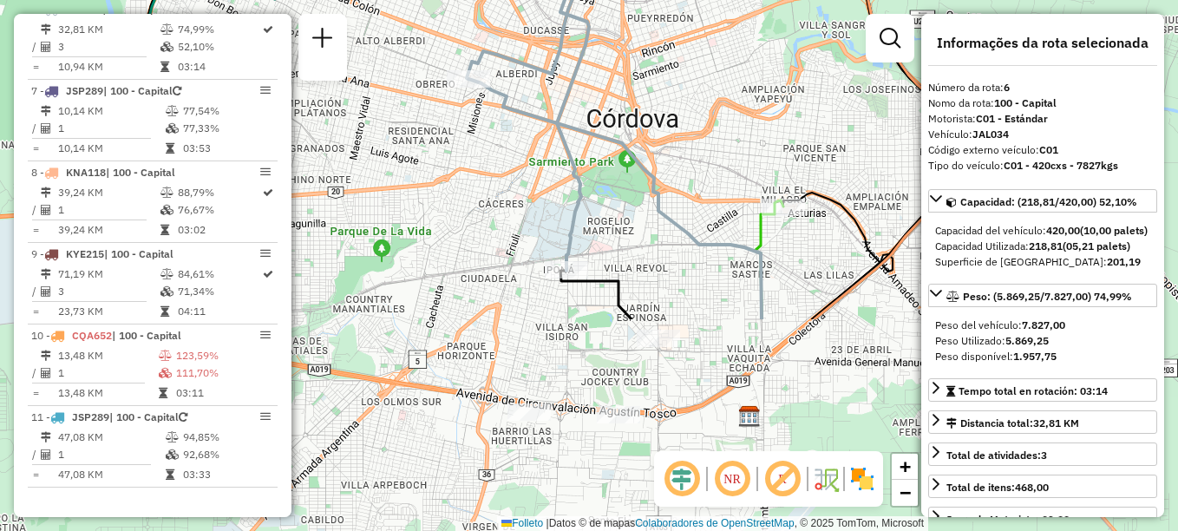
drag, startPoint x: 714, startPoint y: 429, endPoint x: 544, endPoint y: 165, distance: 314.5
click at [544, 165] on div "Janela de atendimento Grade de atendimento Capacidade Transportadoras Veículos …" at bounding box center [589, 265] width 1178 height 531
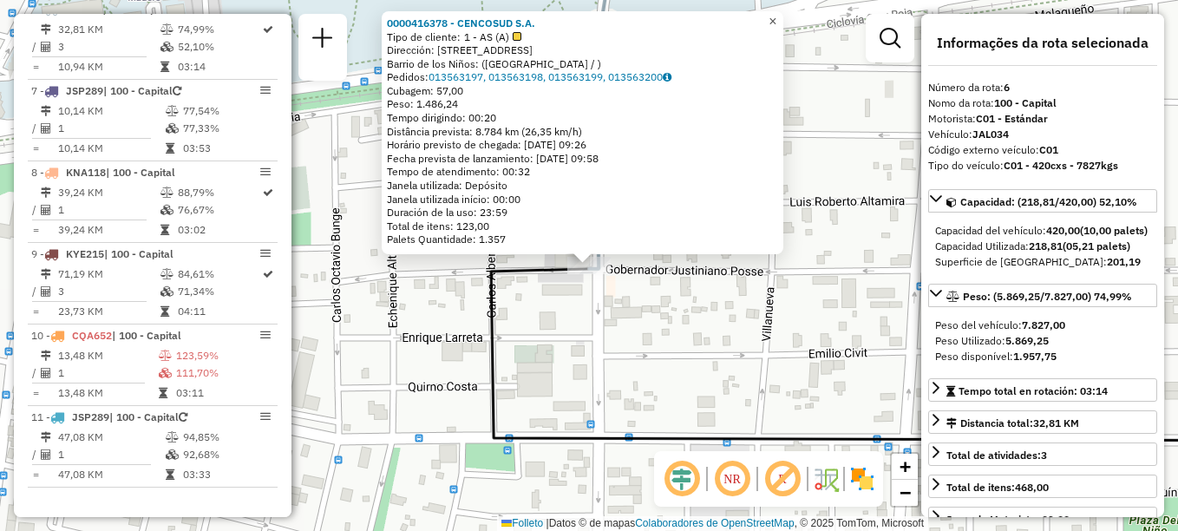
click at [776, 17] on span "×" at bounding box center [773, 21] width 8 height 15
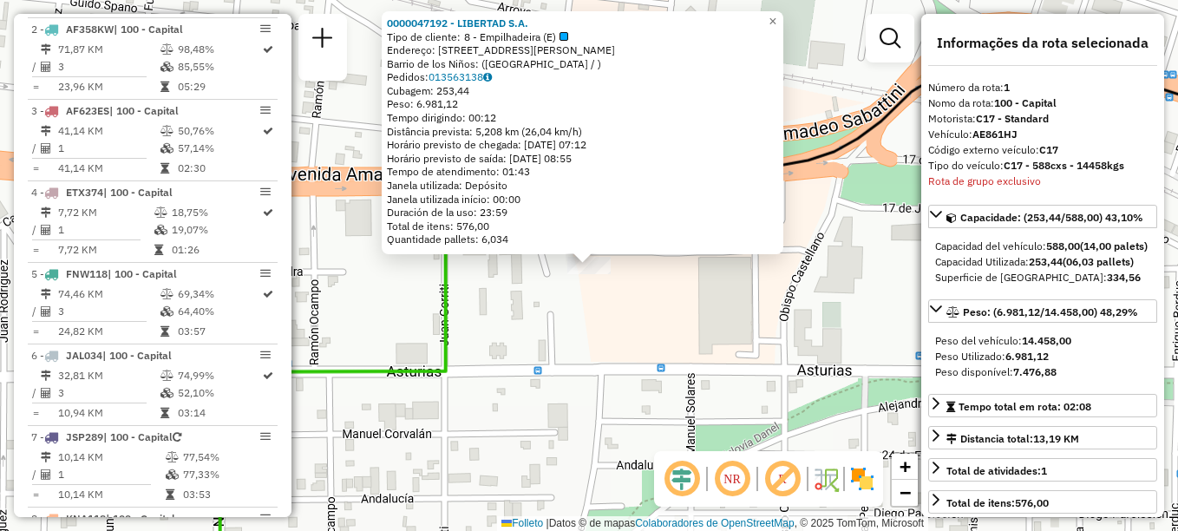
scroll to position [618, 0]
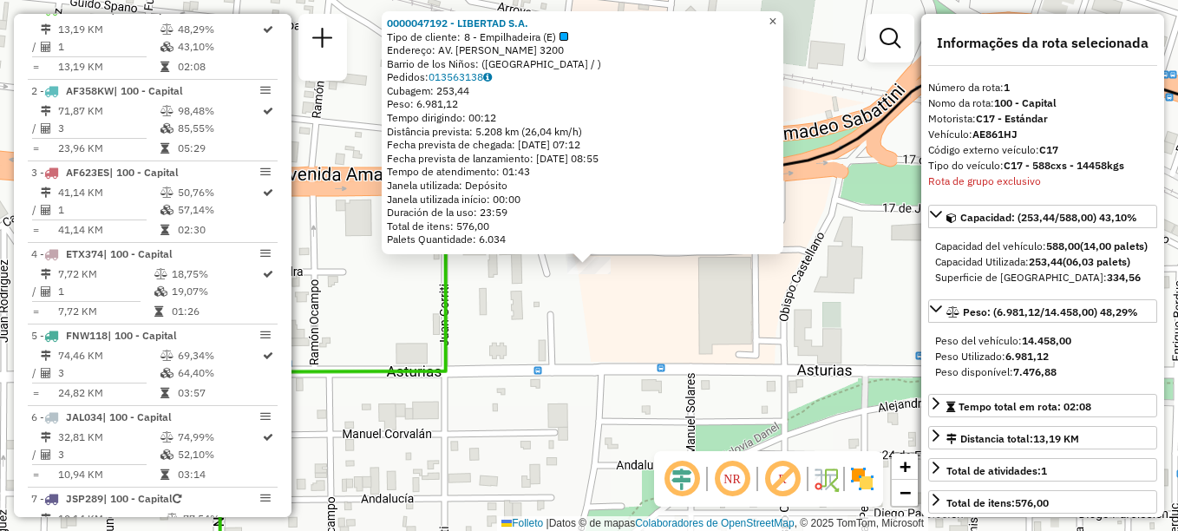
click at [776, 20] on span "×" at bounding box center [773, 21] width 8 height 15
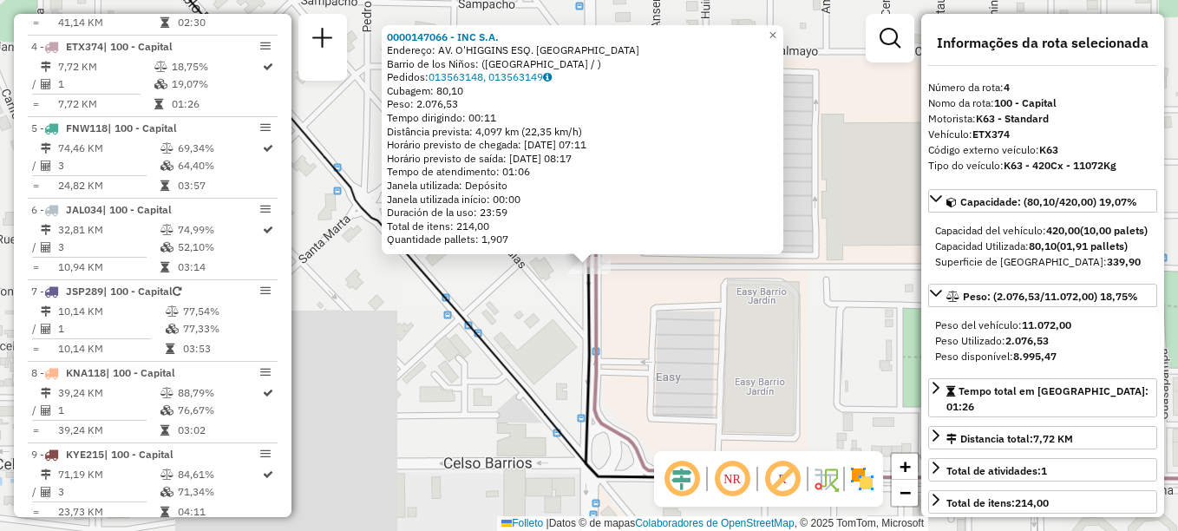
scroll to position [862, 0]
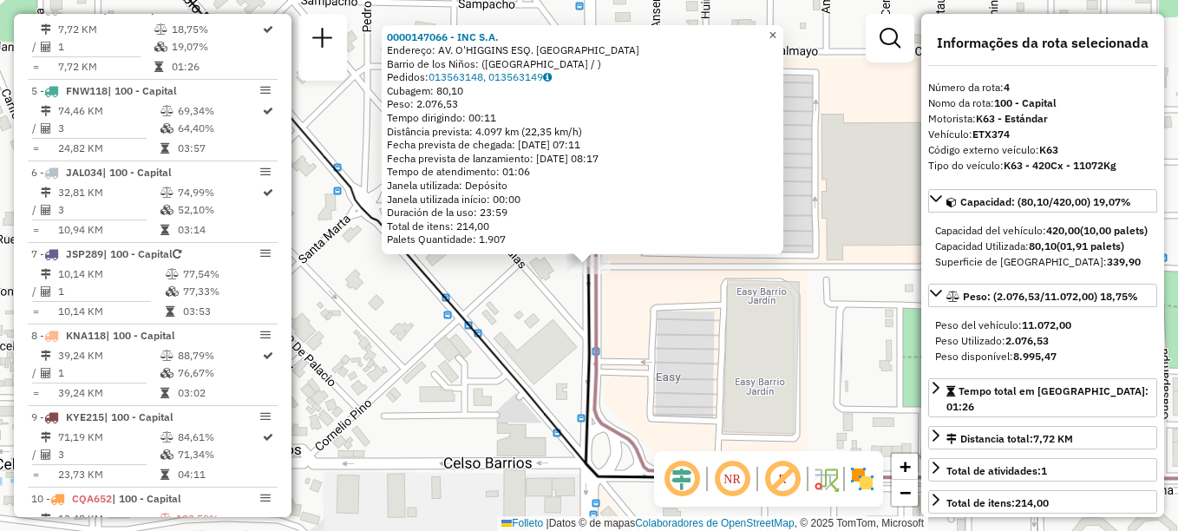
click at [783, 37] on link "×" at bounding box center [772, 35] width 21 height 21
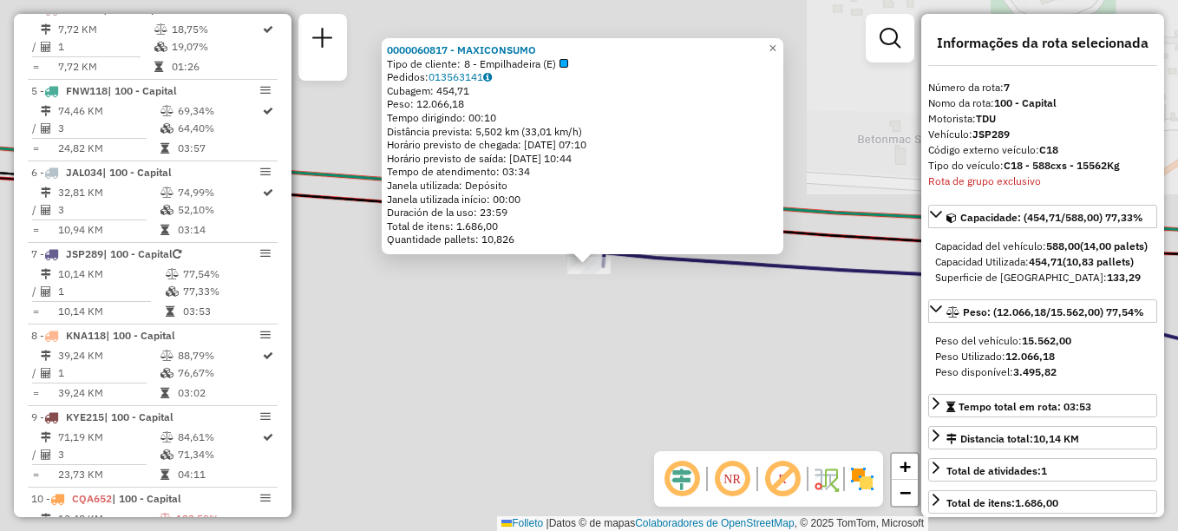
scroll to position [1107, 0]
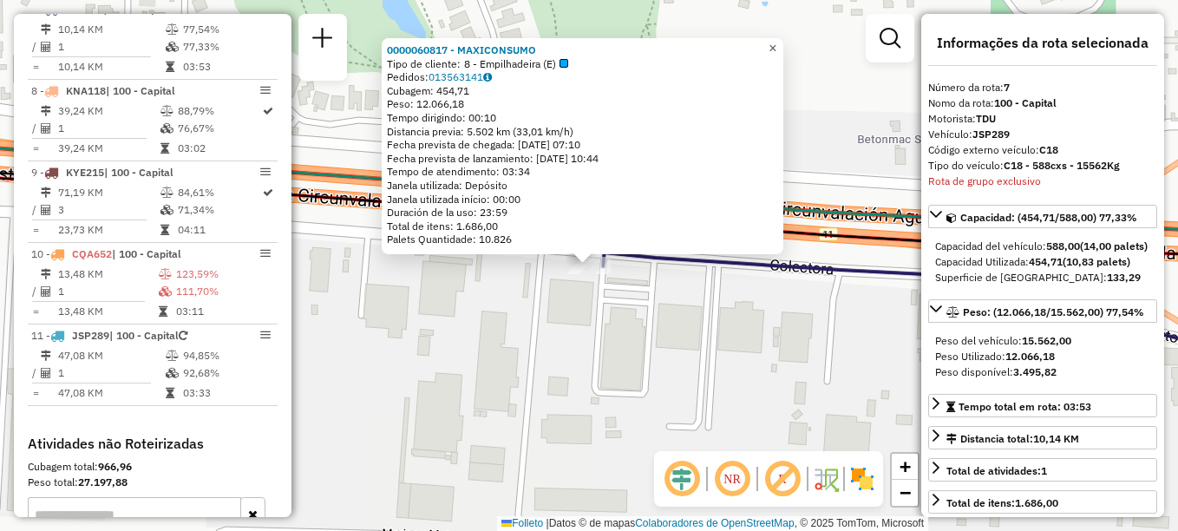
click at [776, 43] on span "×" at bounding box center [773, 48] width 8 height 15
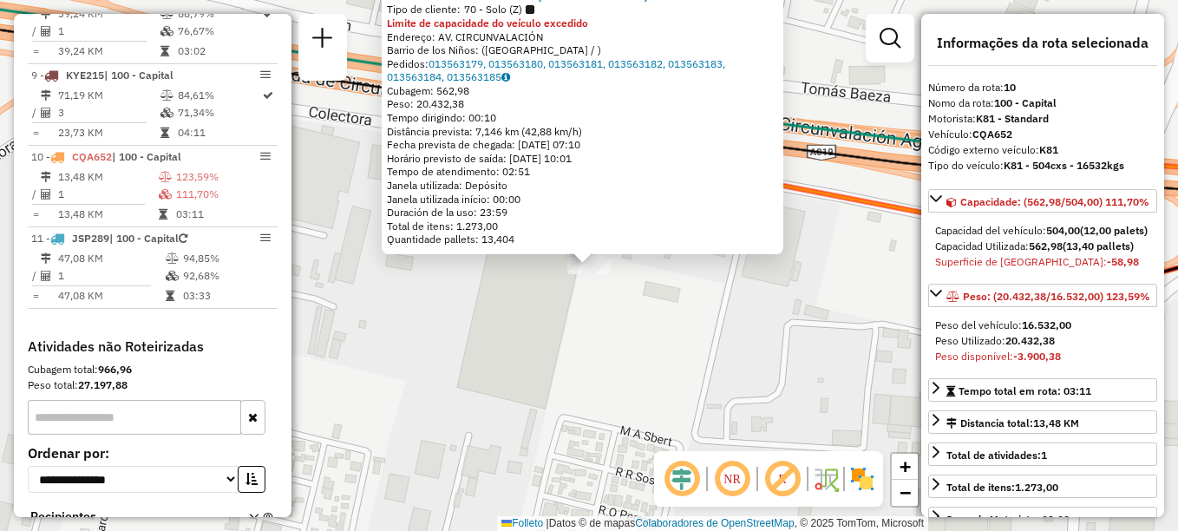
scroll to position [1314, 0]
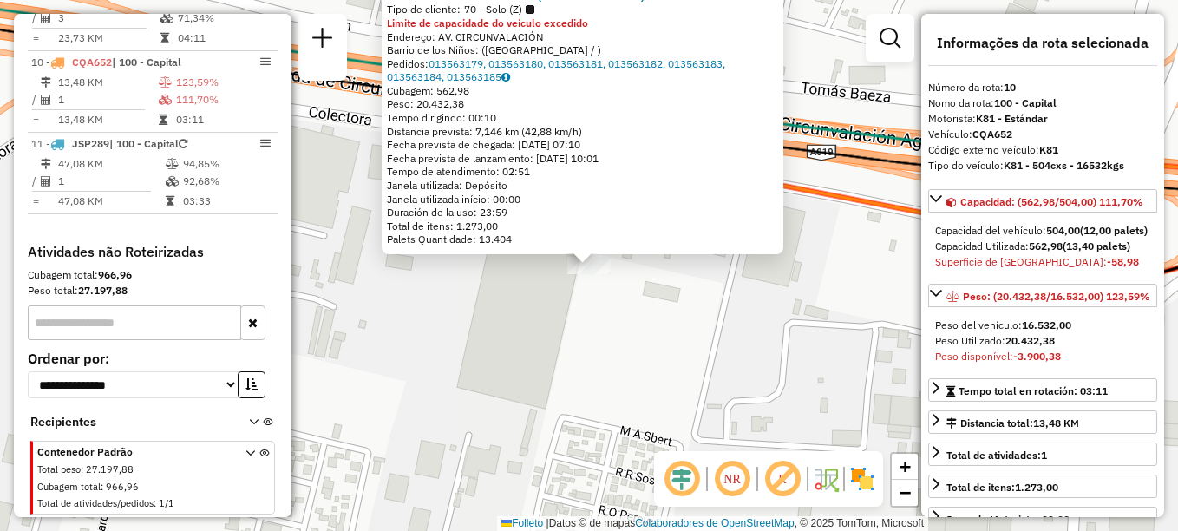
click at [777, 337] on div "0000416335 - CENCOSUD S.A. (SOLO!!!!!!!!!!!!!!!!!!!!!) Tipo de cliente: 70 - So…" at bounding box center [589, 265] width 1178 height 531
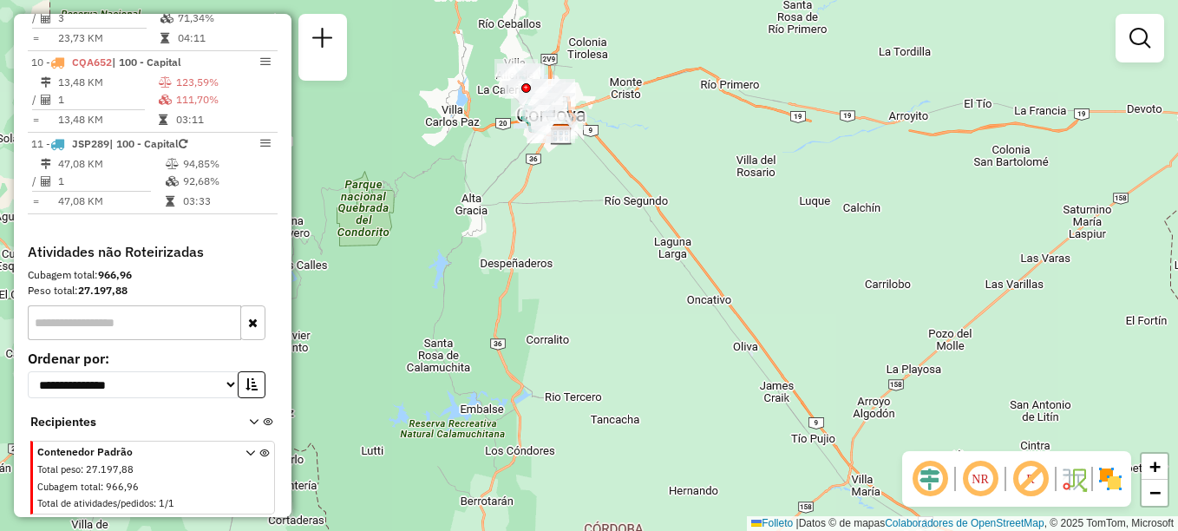
drag, startPoint x: 557, startPoint y: 389, endPoint x: 546, endPoint y: 164, distance: 224.9
click at [546, 164] on div "Janela de atendimento Grade de atendimento Capacidade Transportadoras Veículos …" at bounding box center [589, 265] width 1178 height 531
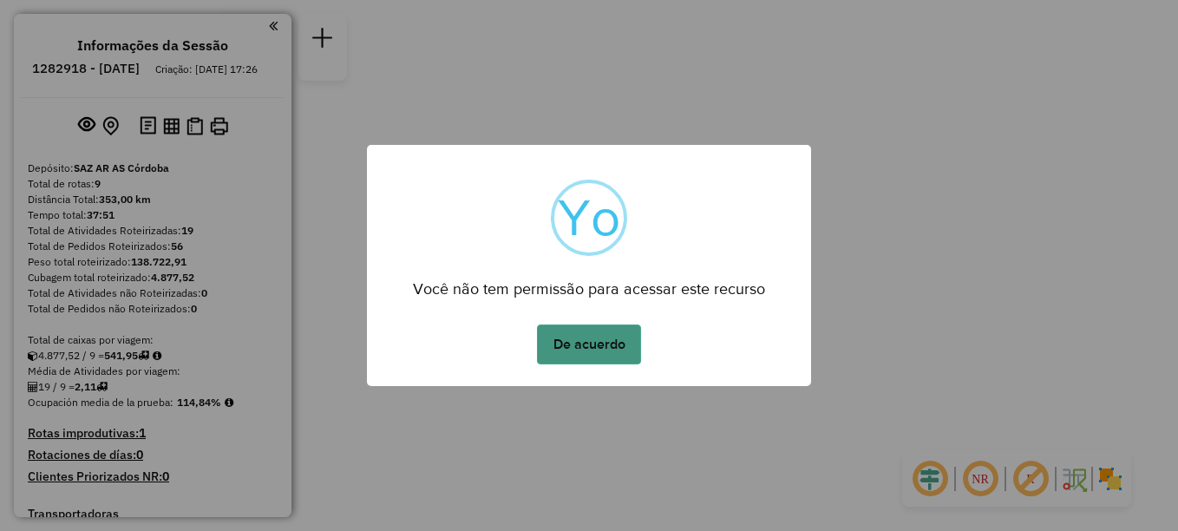
click at [571, 351] on button "De acuerdo" at bounding box center [589, 344] width 104 height 40
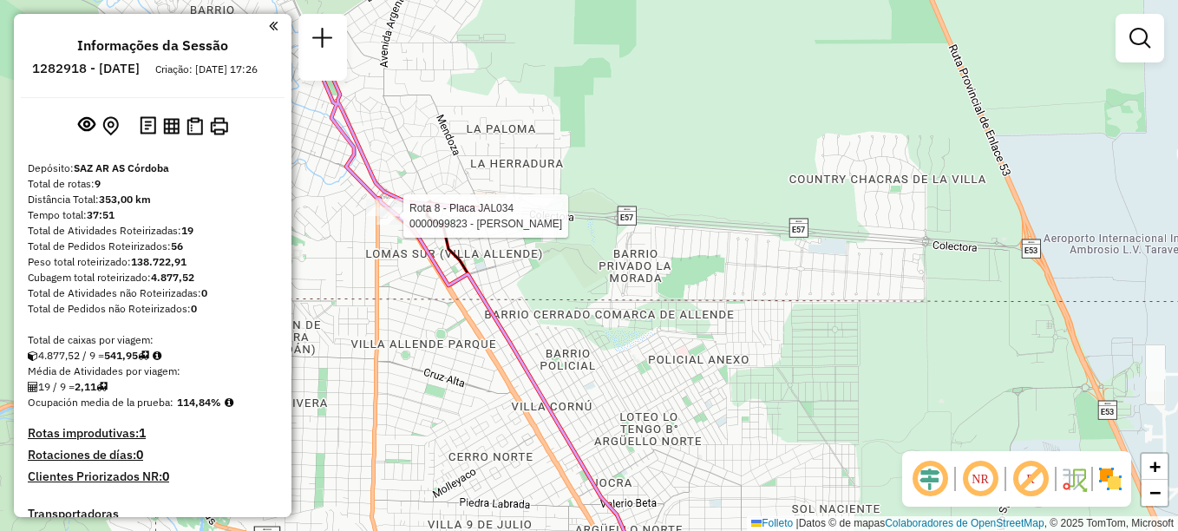
select select "**********"
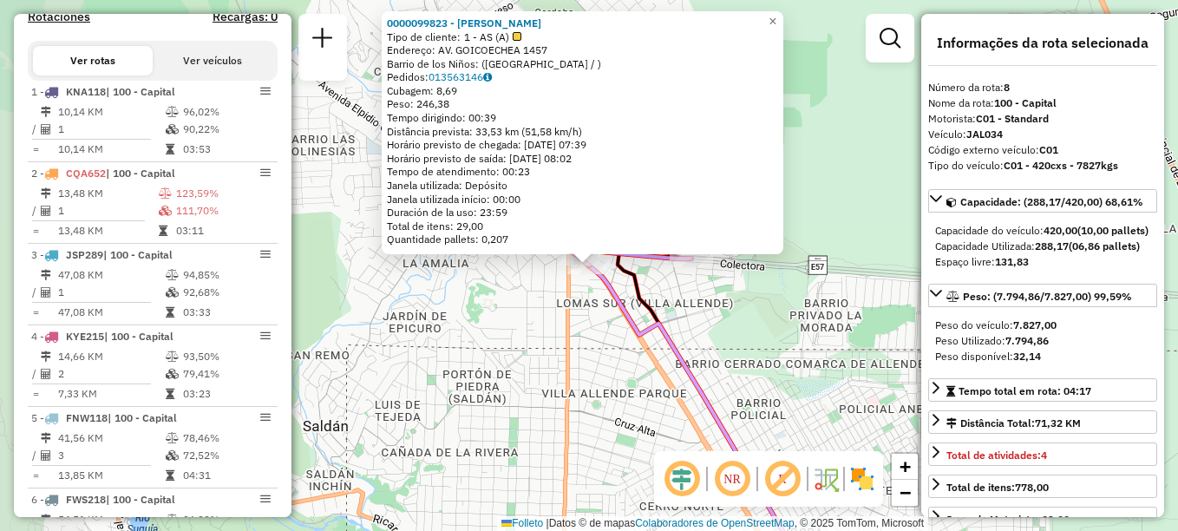
scroll to position [878, 0]
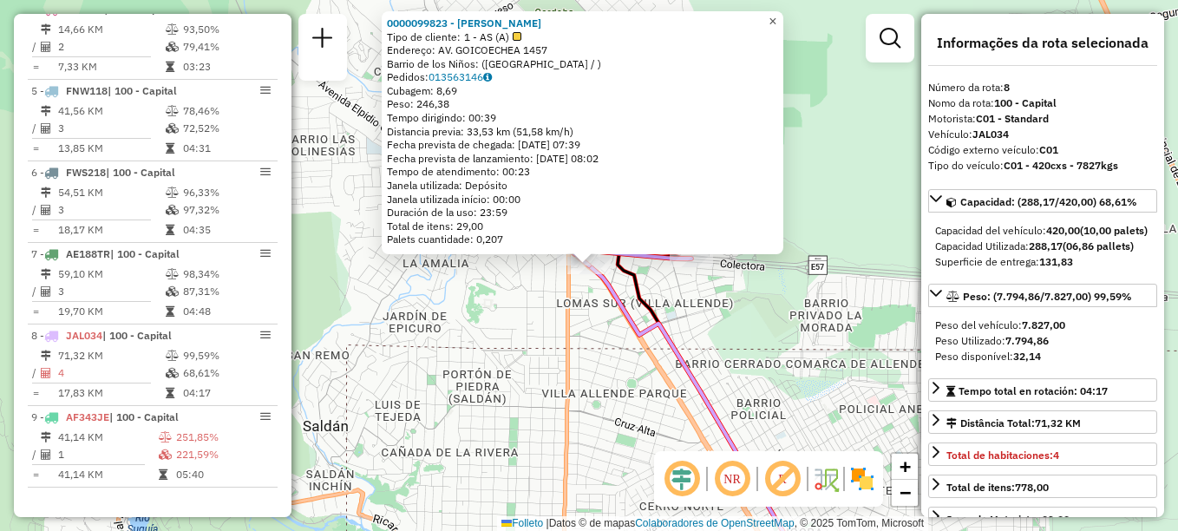
click at [777, 19] on link "×" at bounding box center [772, 21] width 21 height 21
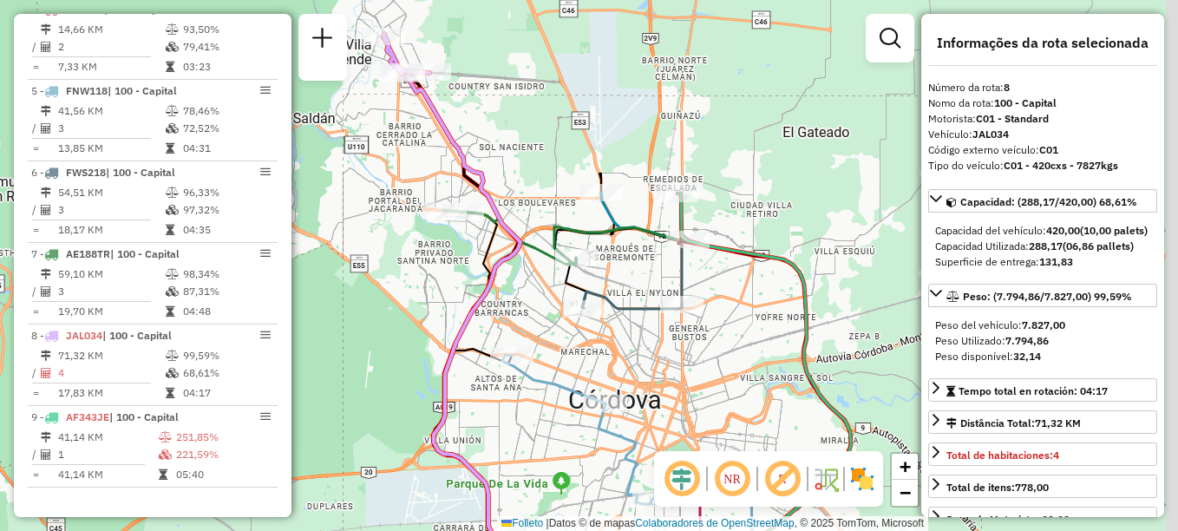
drag, startPoint x: 507, startPoint y: 320, endPoint x: 470, endPoint y: 239, distance: 89.3
click at [472, 261] on icon at bounding box center [465, 372] width 64 height 322
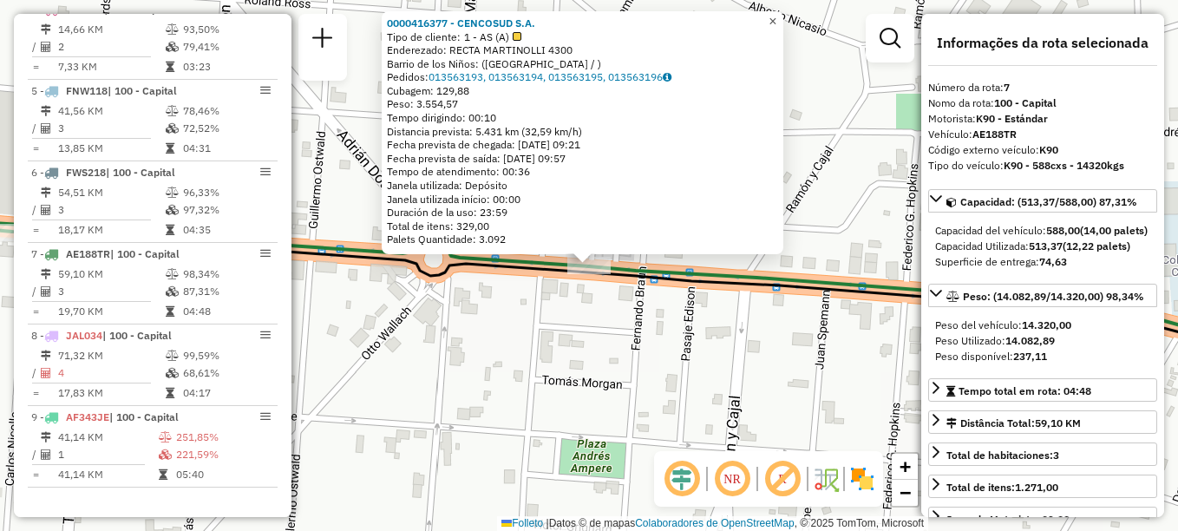
click at [776, 14] on span "×" at bounding box center [773, 21] width 8 height 15
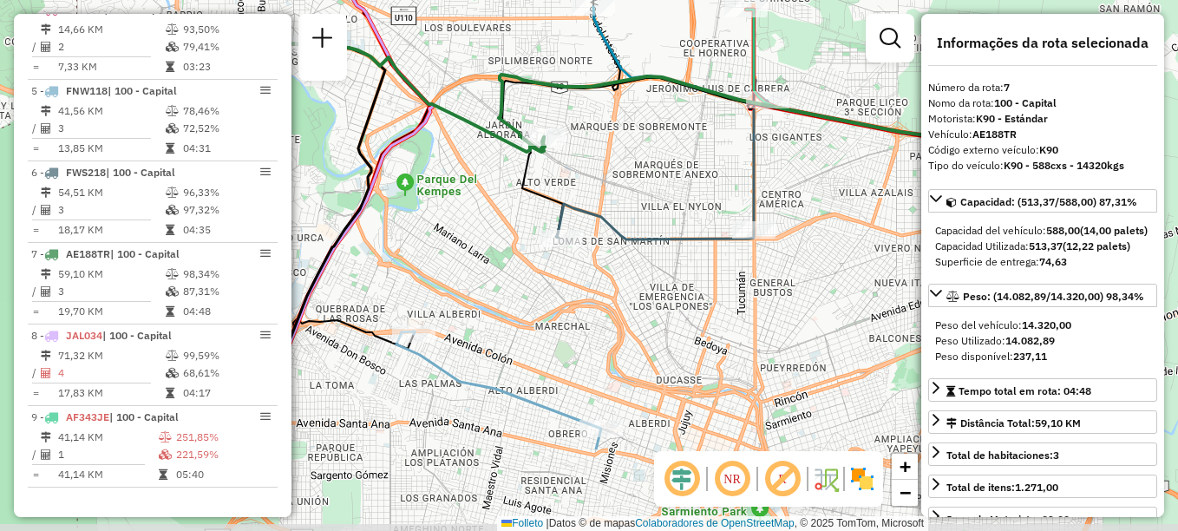
drag, startPoint x: 507, startPoint y: 314, endPoint x: 448, endPoint y: 193, distance: 134.6
click at [448, 193] on div "Janela de atendimento Grade de atendimento Capacidade Transportadoras Veículos …" at bounding box center [589, 265] width 1178 height 531
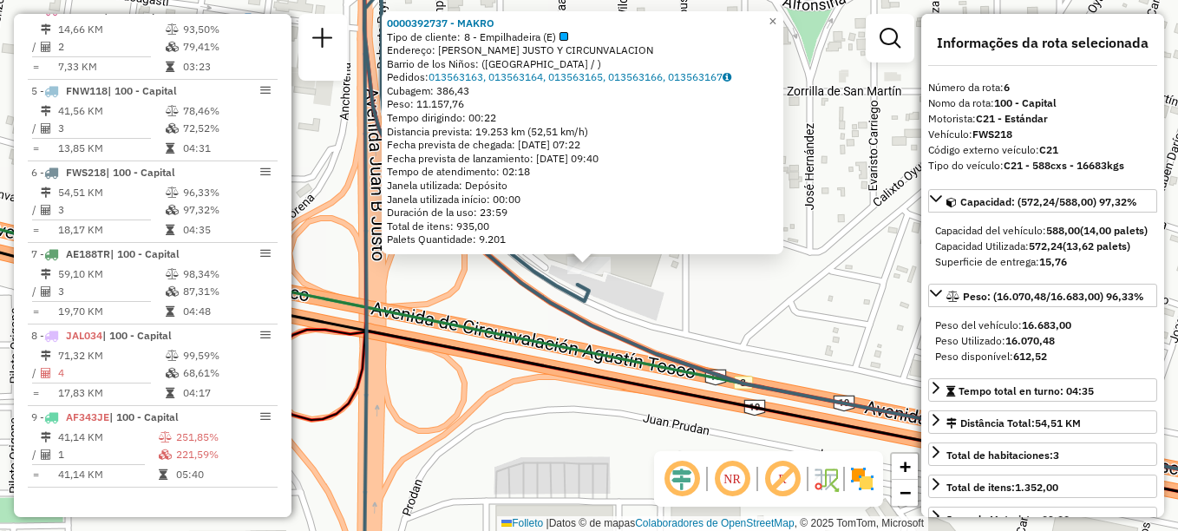
click at [769, 285] on div "0000392737 - MAKRO Tipo de cliente: 8 - Empilhadeira (E) Endereço: [PERSON_NAME…" at bounding box center [589, 265] width 1178 height 531
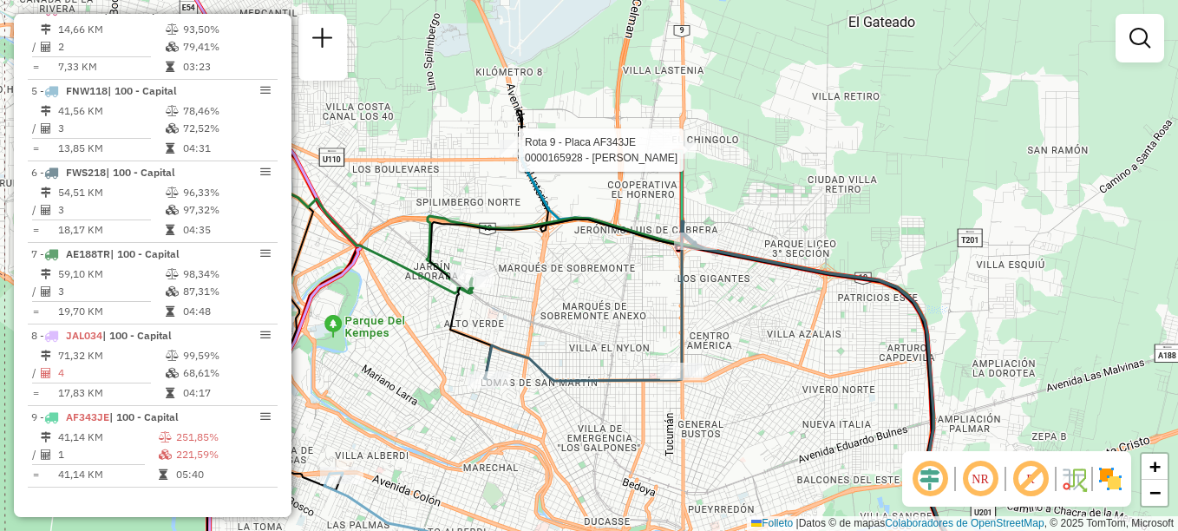
select select "**********"
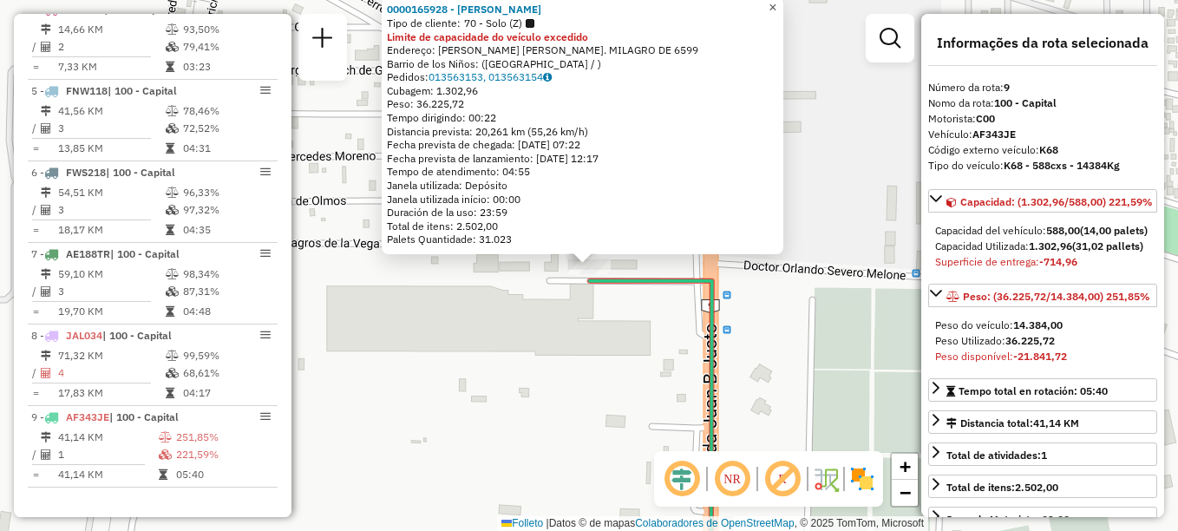
click at [776, 8] on span "×" at bounding box center [773, 7] width 8 height 15
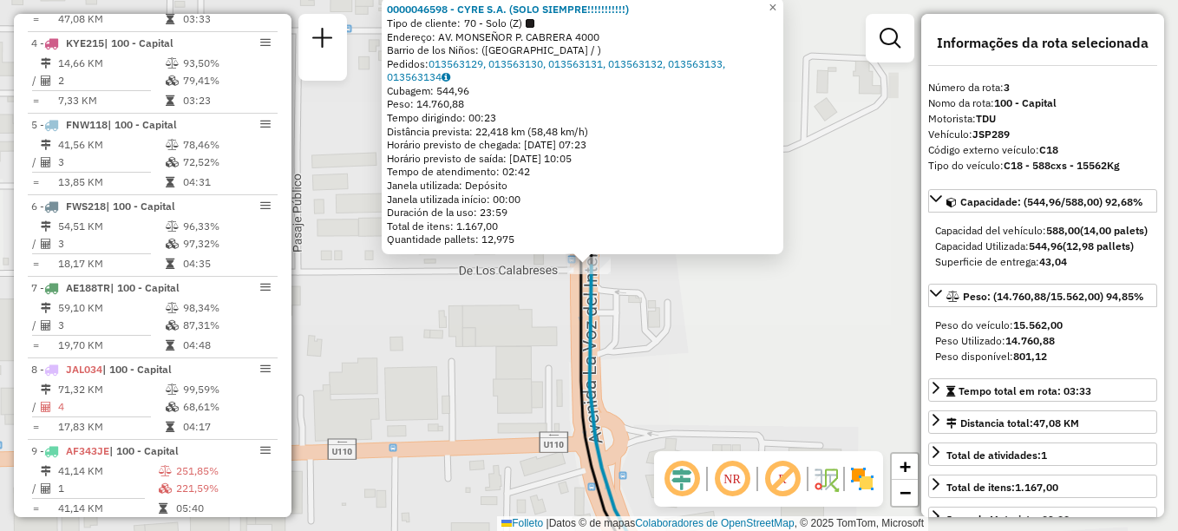
scroll to position [781, 0]
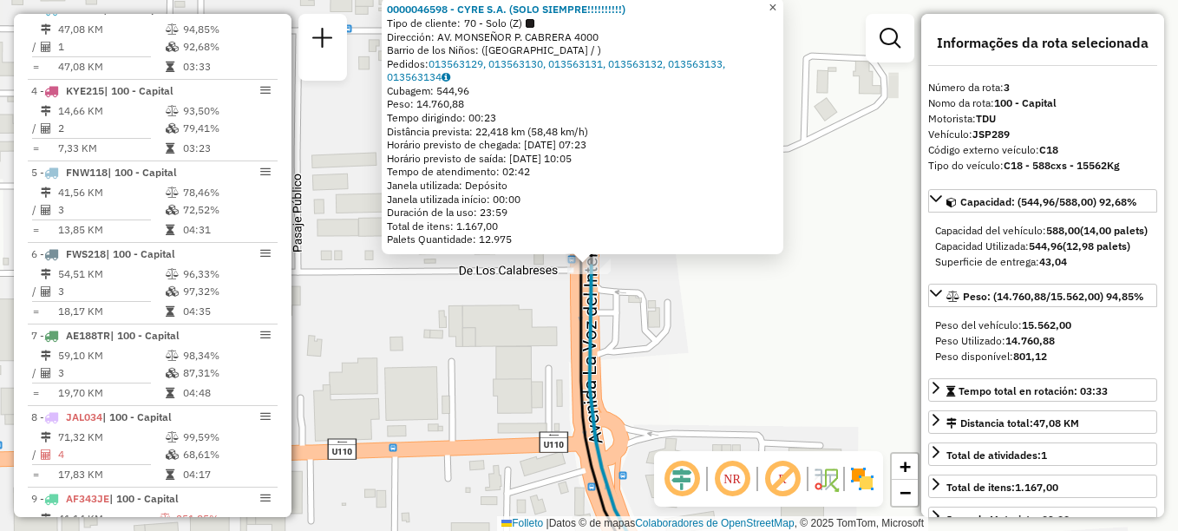
click at [783, 3] on link "×" at bounding box center [772, 7] width 21 height 21
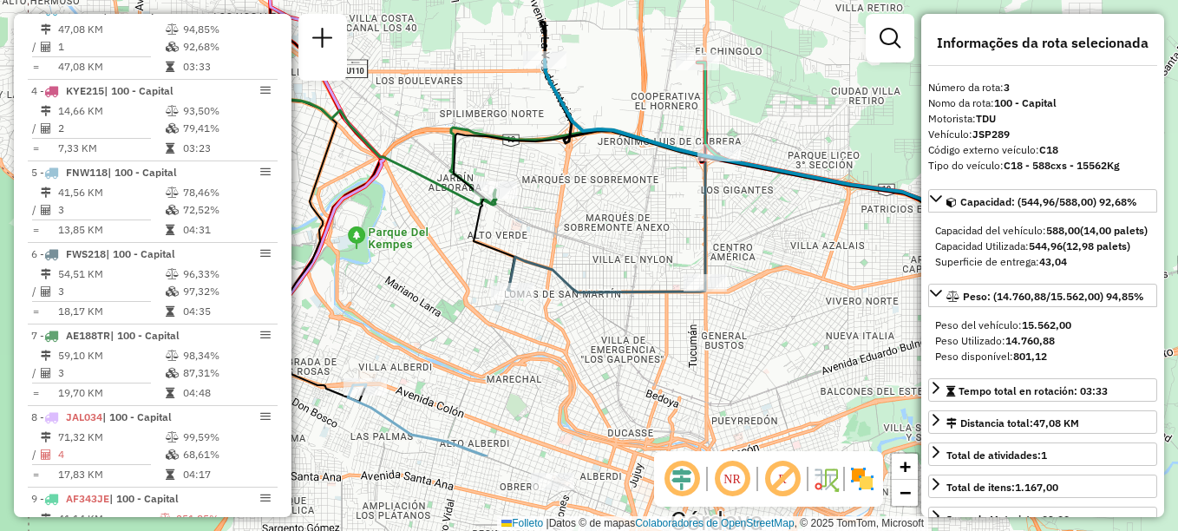
drag, startPoint x: 535, startPoint y: 250, endPoint x: 502, endPoint y: 69, distance: 184.3
click at [502, 69] on div "Janela de atendimento Grade de atendimento Capacidade Transportadoras Veículos …" at bounding box center [589, 265] width 1178 height 531
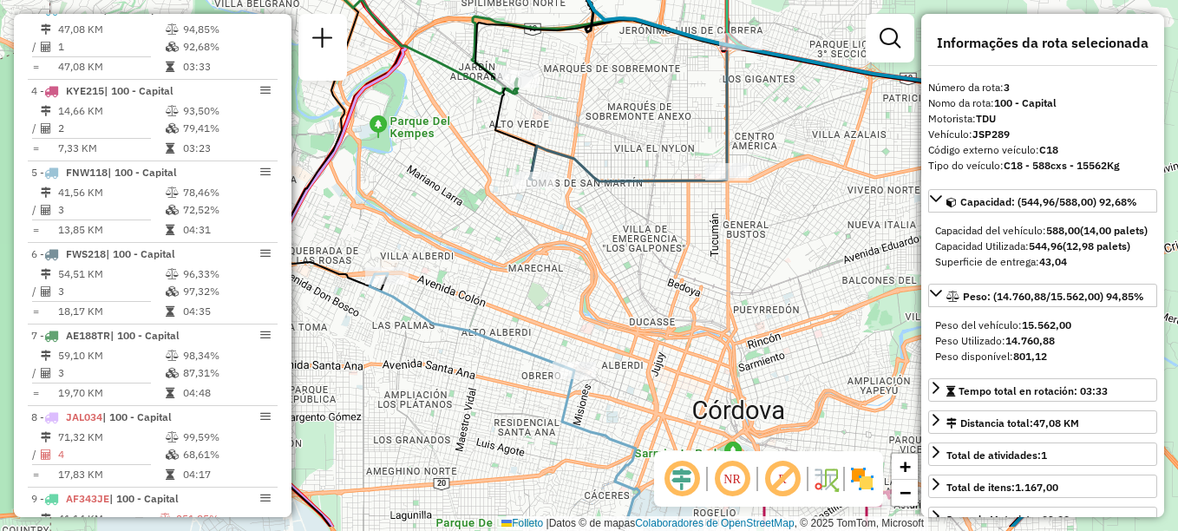
drag, startPoint x: 535, startPoint y: 167, endPoint x: 571, endPoint y: 110, distance: 67.4
click at [571, 110] on div "Janela de atendimento Grade de atendimento Capacidade Transportadoras Veículos …" at bounding box center [589, 265] width 1178 height 531
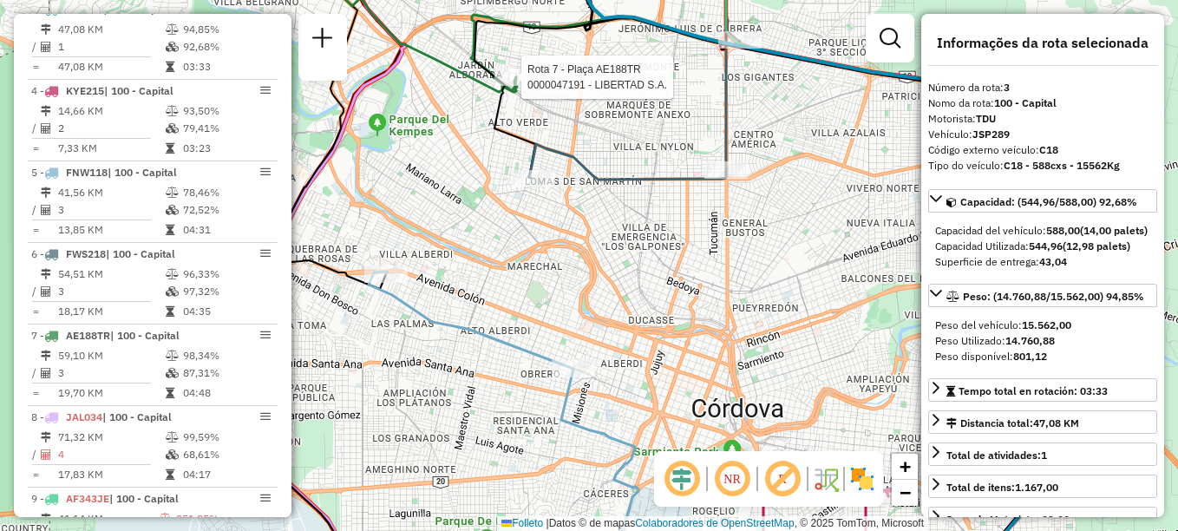
click at [522, 86] on div at bounding box center [515, 77] width 43 height 17
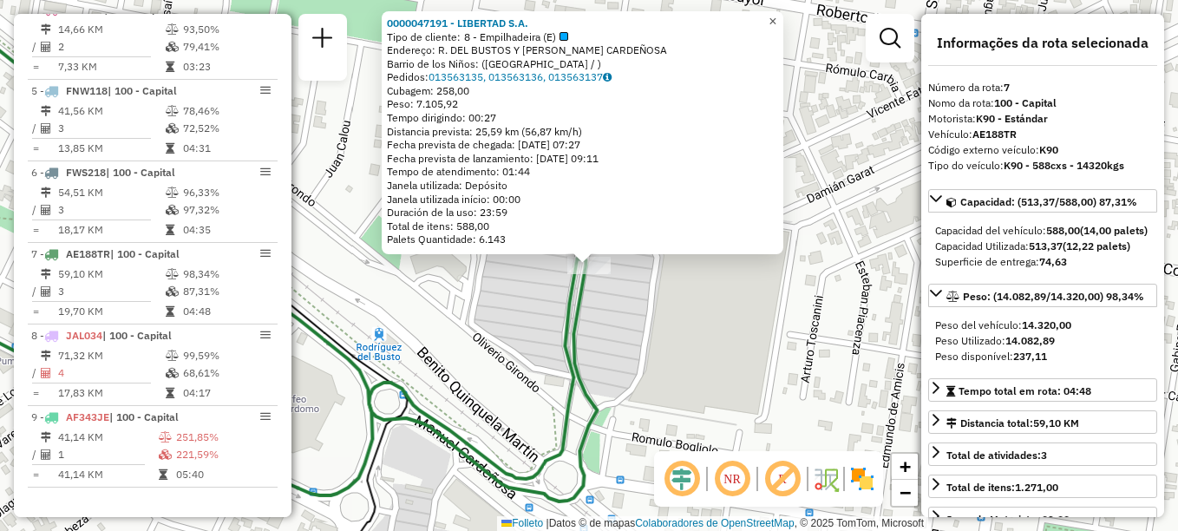
click at [776, 18] on span "×" at bounding box center [773, 21] width 8 height 15
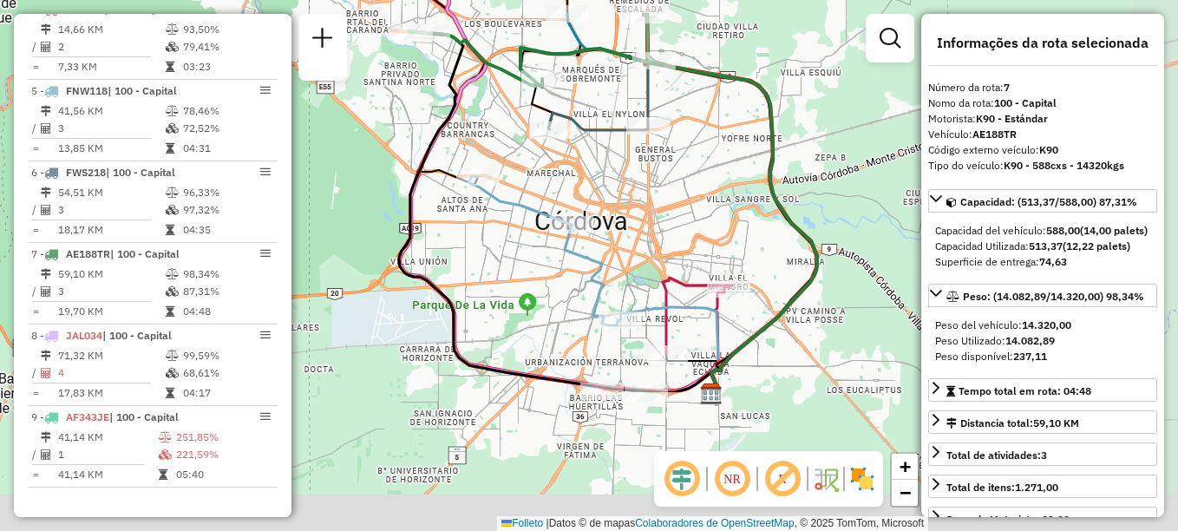
drag, startPoint x: 699, startPoint y: 331, endPoint x: 601, endPoint y: 134, distance: 220.0
click at [601, 130] on icon at bounding box center [601, 90] width 106 height 80
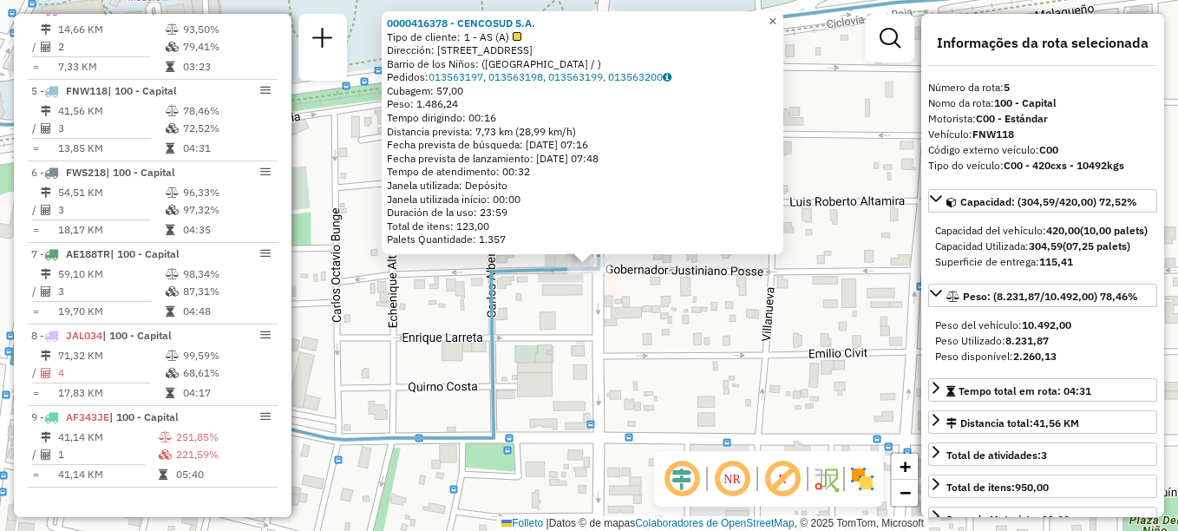
click at [776, 17] on span "×" at bounding box center [773, 21] width 8 height 15
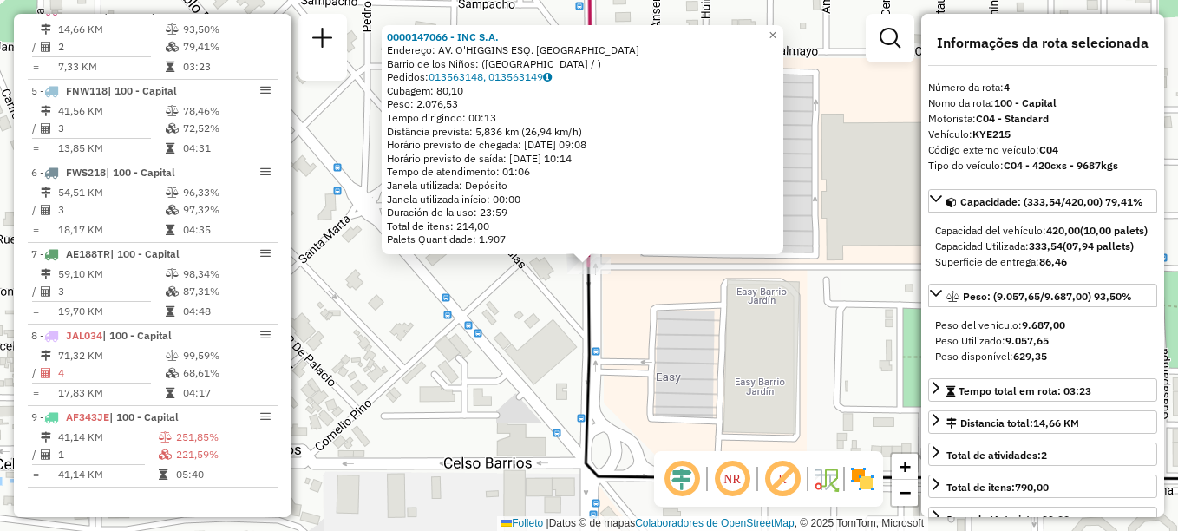
scroll to position [862, 0]
click at [776, 28] on span "×" at bounding box center [773, 35] width 8 height 15
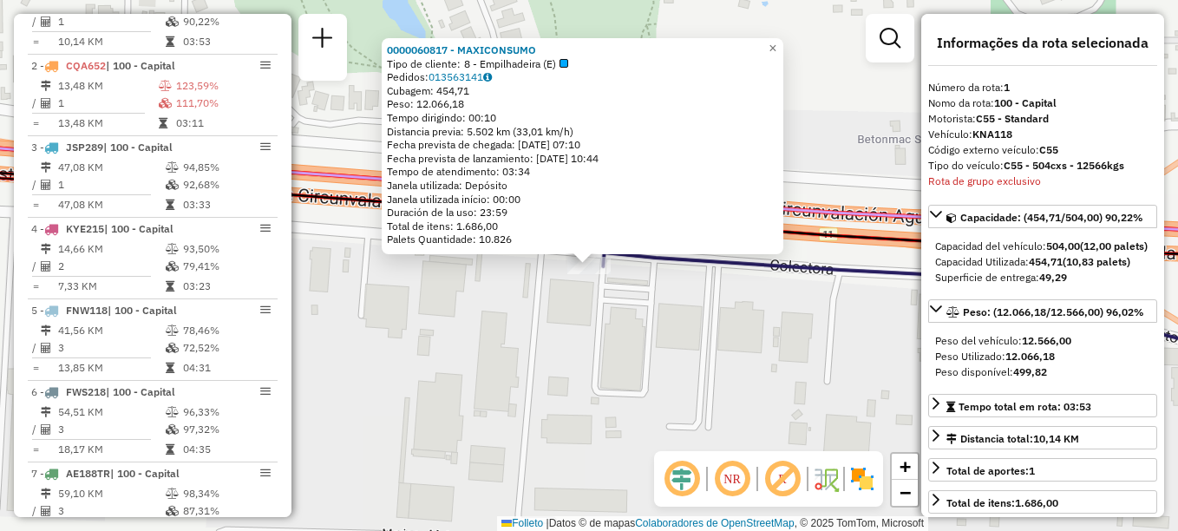
scroll to position [618, 0]
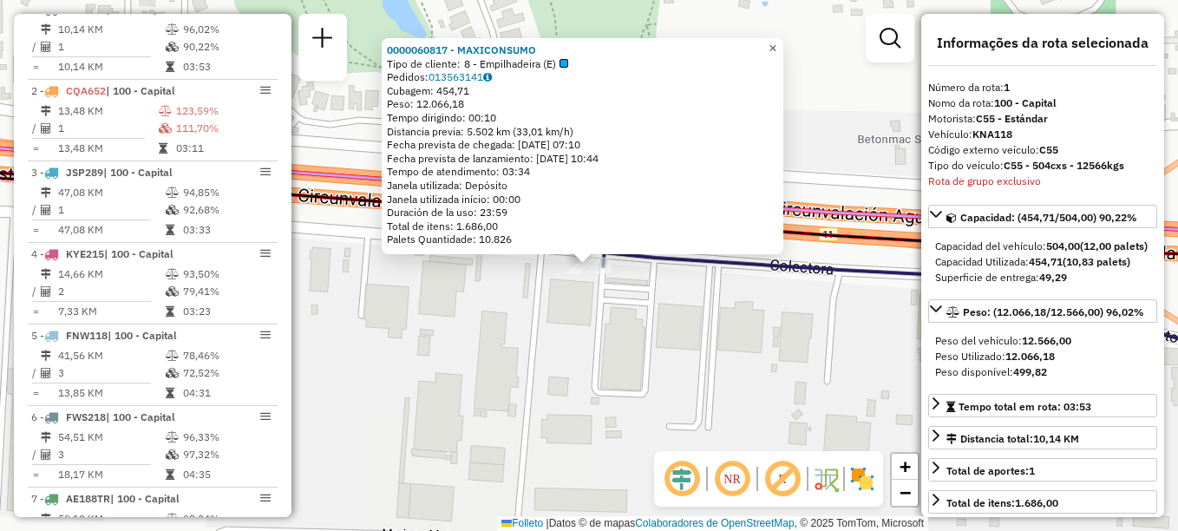
click at [776, 49] on span "×" at bounding box center [773, 48] width 8 height 15
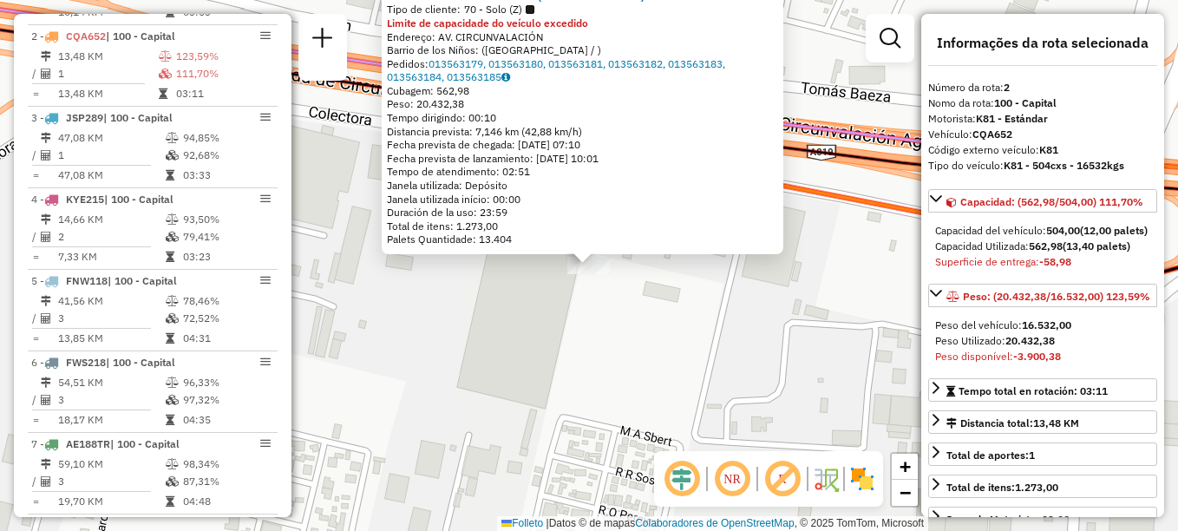
scroll to position [699, 0]
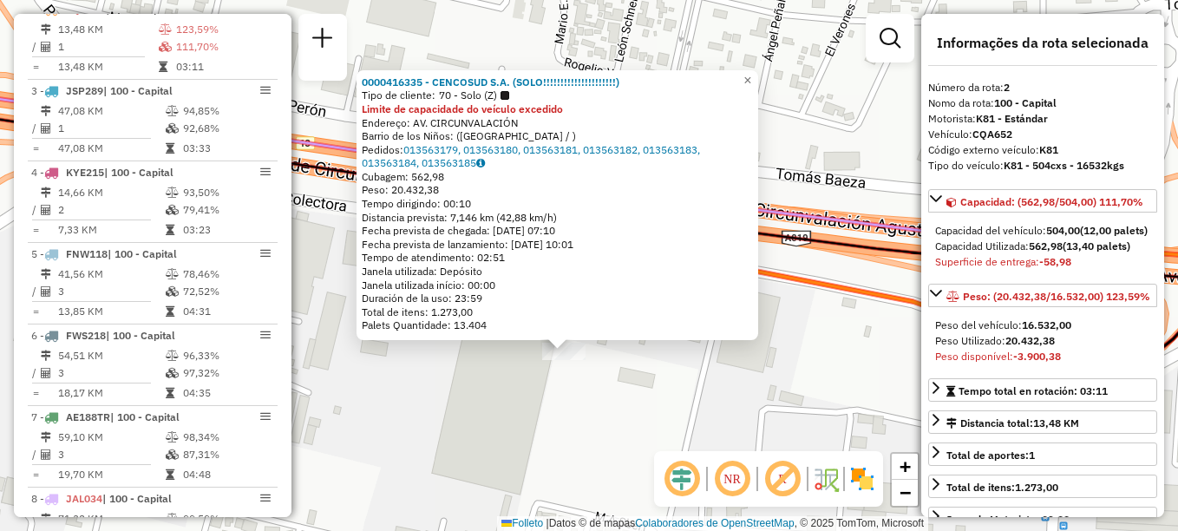
drag, startPoint x: 683, startPoint y: 364, endPoint x: 678, endPoint y: 372, distance: 8.9
click at [678, 372] on div "0000416335 - CENCOSUD S.A. (SOLO!!!!!!!!!!!!!!!!!!!!!) Tipo de cliente: 70 - So…" at bounding box center [589, 265] width 1178 height 531
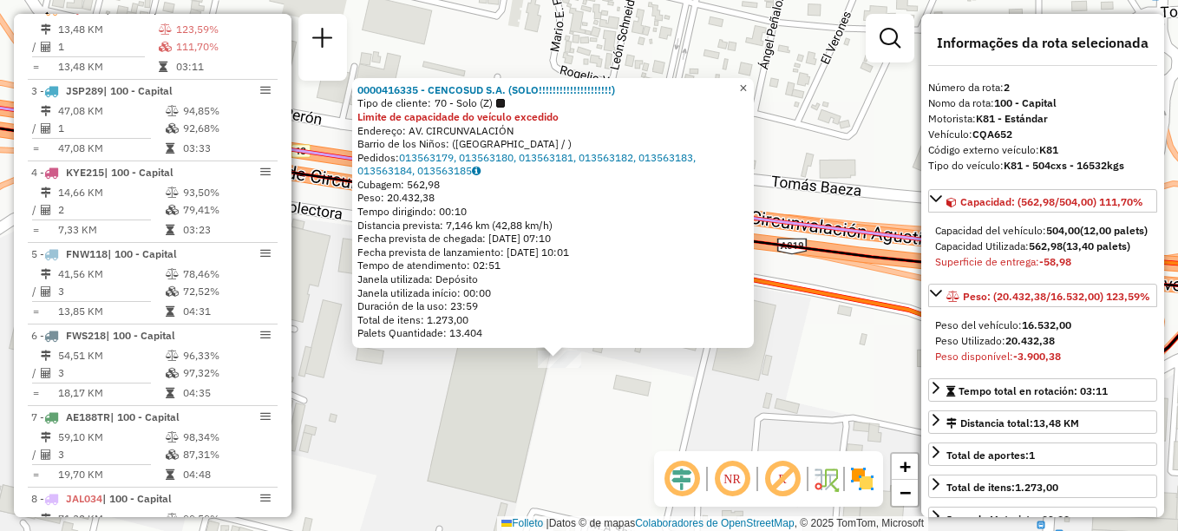
click at [747, 88] on span "×" at bounding box center [743, 88] width 8 height 15
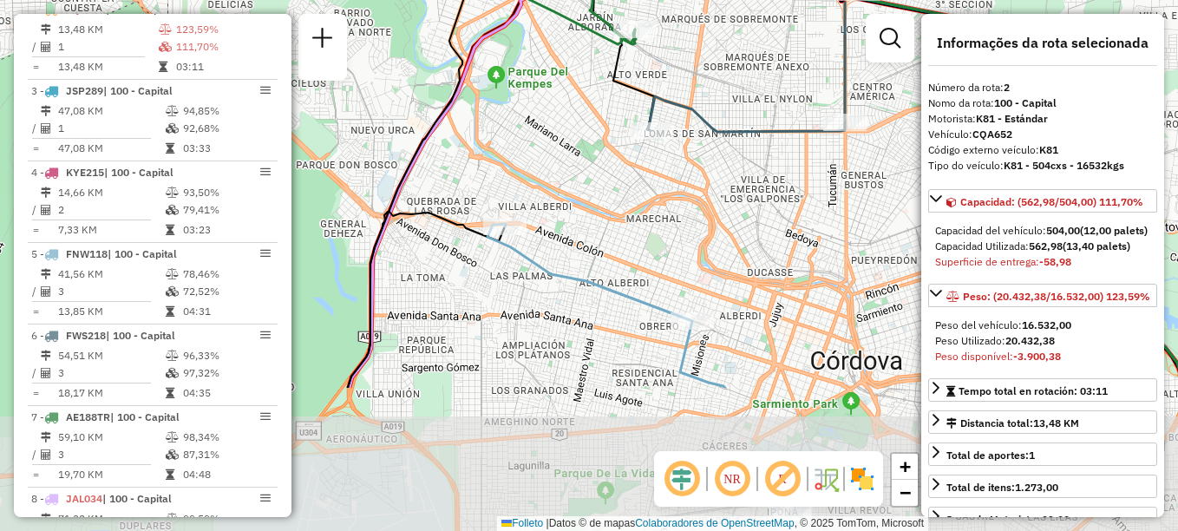
drag, startPoint x: 657, startPoint y: 264, endPoint x: 667, endPoint y: 62, distance: 202.4
click at [667, 62] on div "Janela de atendimento Grade de atendimento Capacidade Transportadoras Veículos …" at bounding box center [589, 265] width 1178 height 531
